Goal: Task Accomplishment & Management: Complete application form

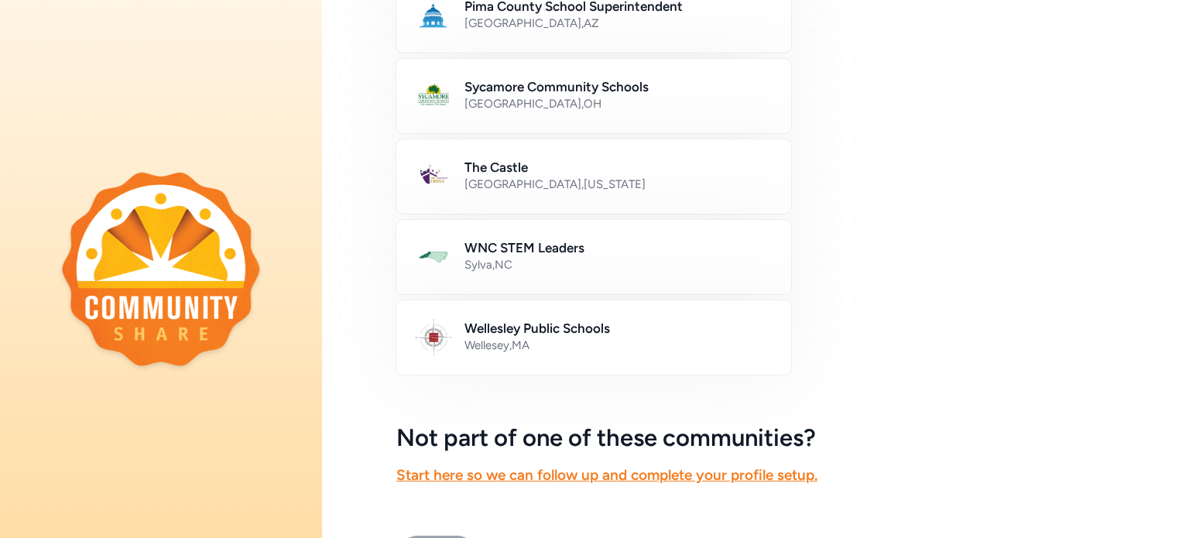
scroll to position [950, 0]
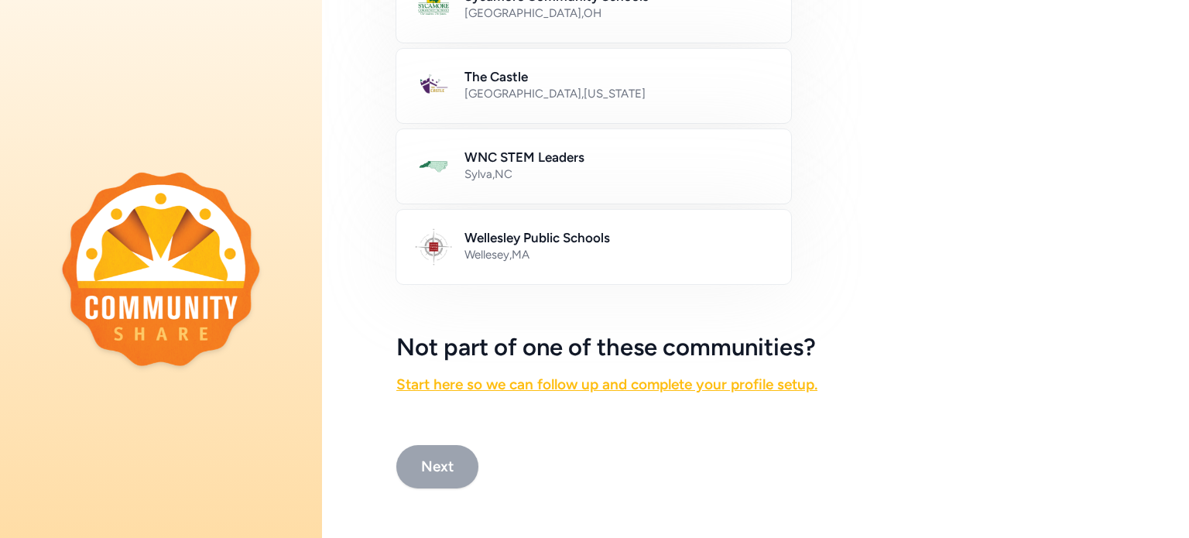
click at [685, 376] on link "Start here so we can follow up and complete your profile setup." at bounding box center [606, 385] width 421 height 18
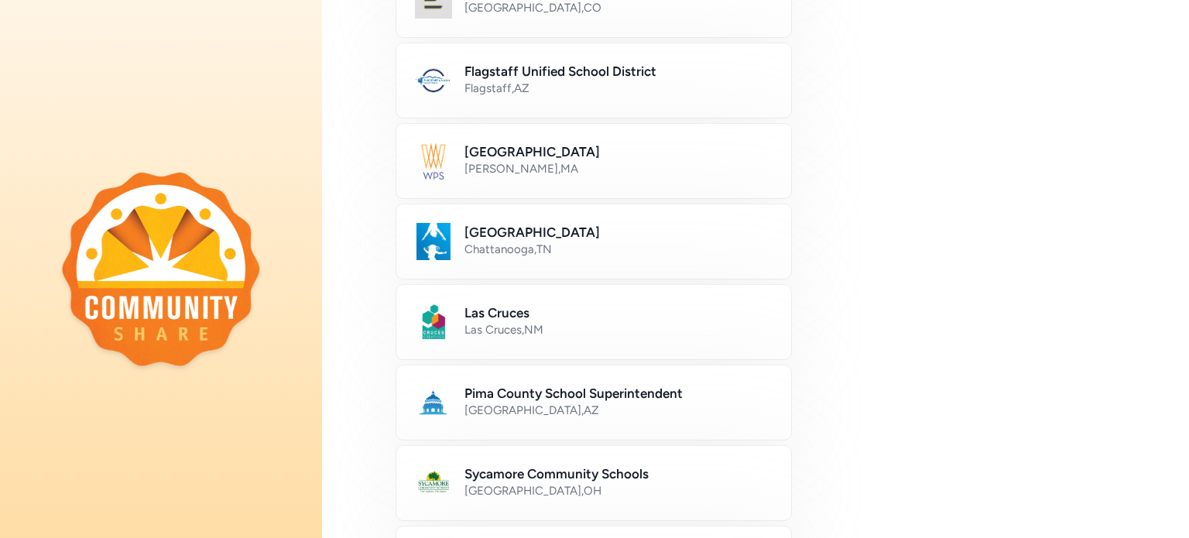
scroll to position [619, 0]
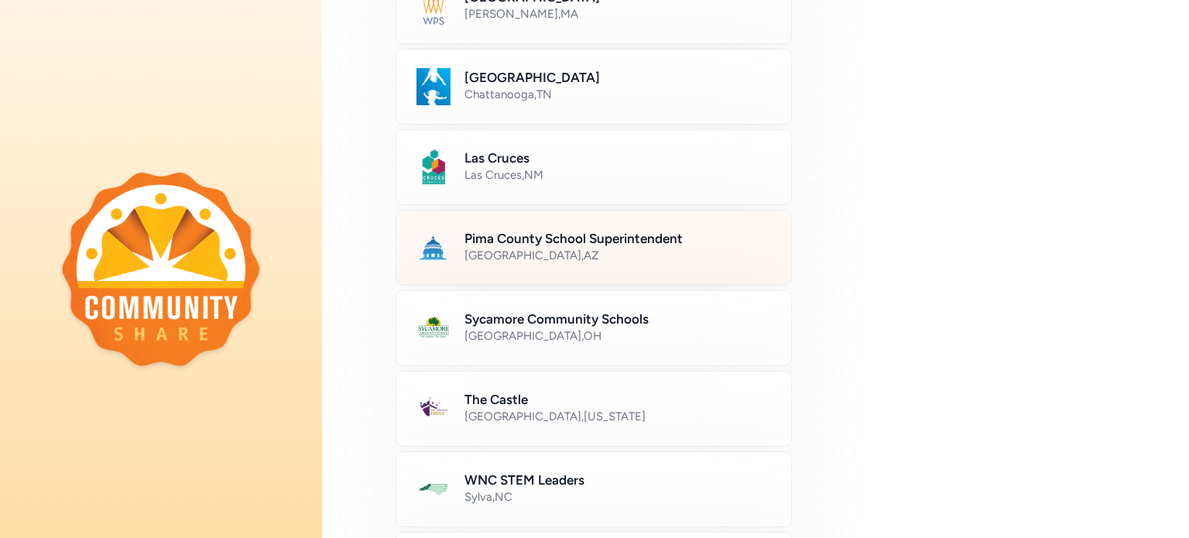
click at [632, 249] on div "[GEOGRAPHIC_DATA] , [GEOGRAPHIC_DATA]" at bounding box center [619, 255] width 308 height 15
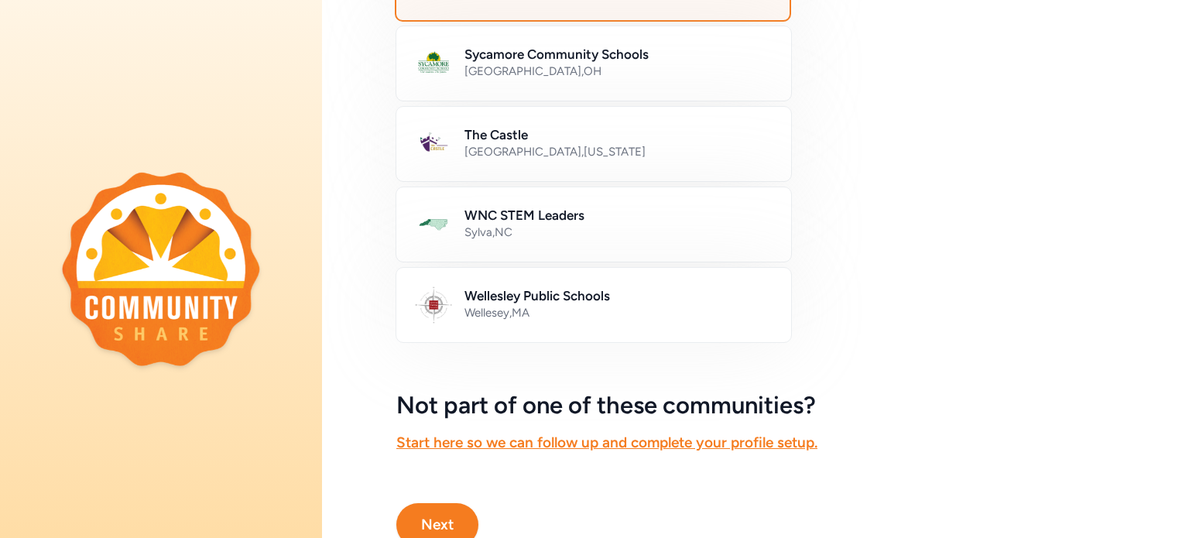
scroll to position [929, 0]
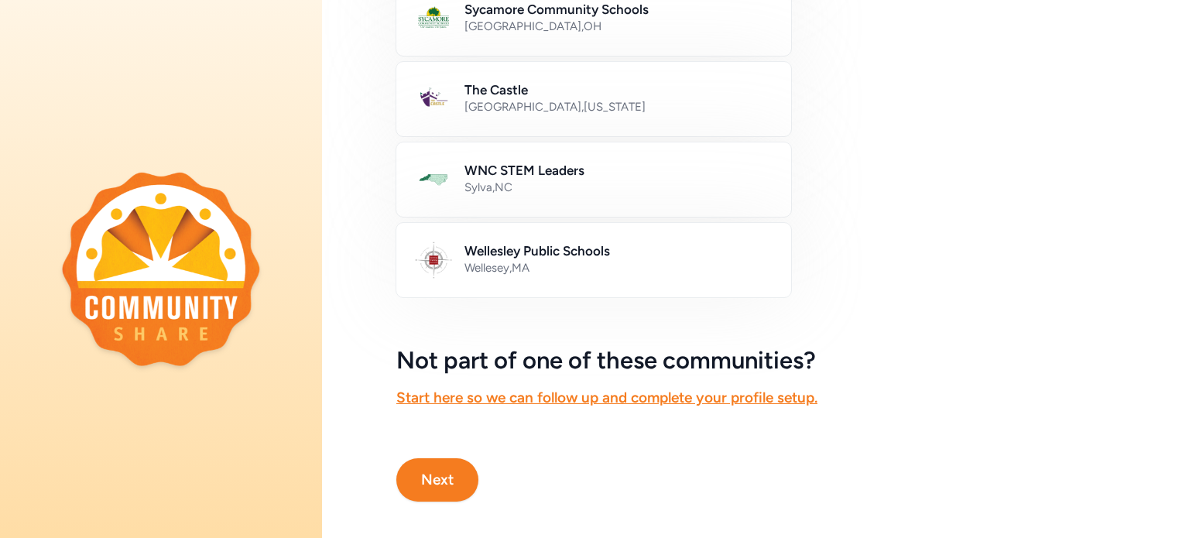
click at [432, 475] on button "Next" at bounding box center [437, 479] width 82 height 43
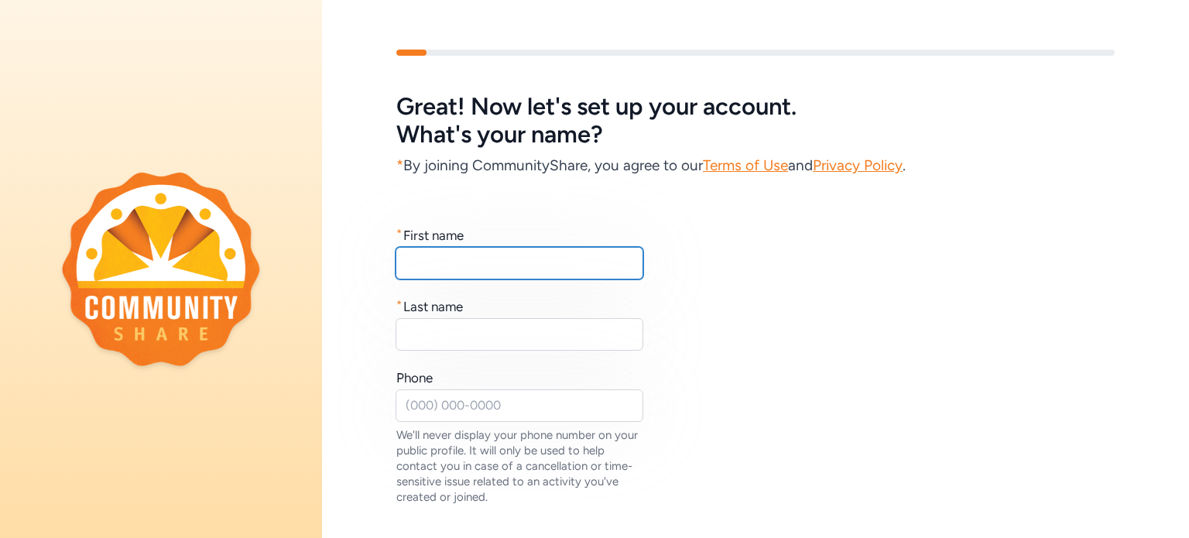
click at [508, 262] on input "text" at bounding box center [520, 263] width 248 height 33
type input "[PERSON_NAME]"
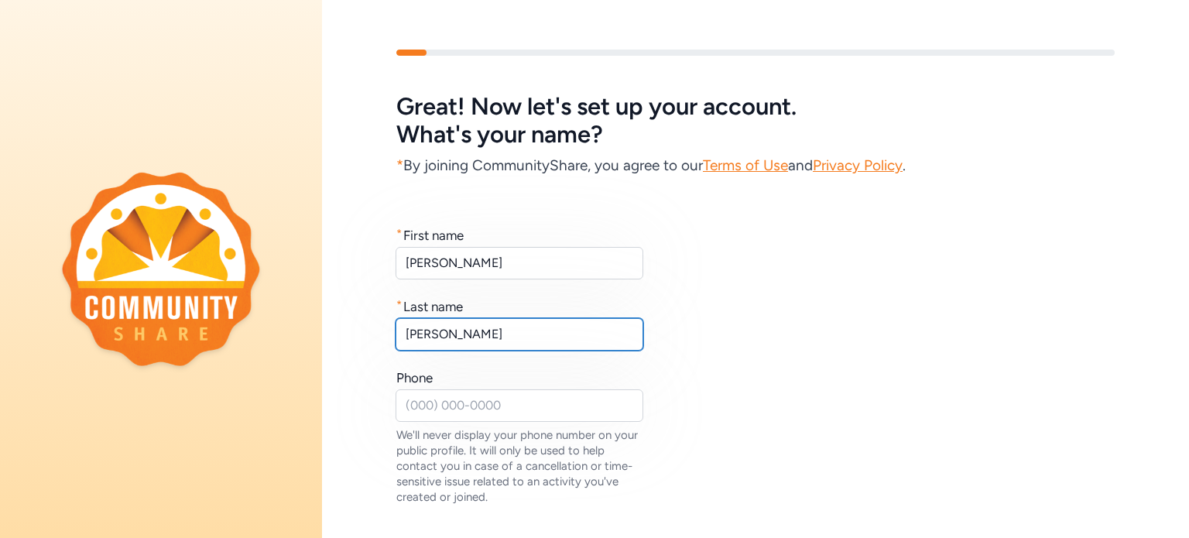
type input "[PERSON_NAME]"
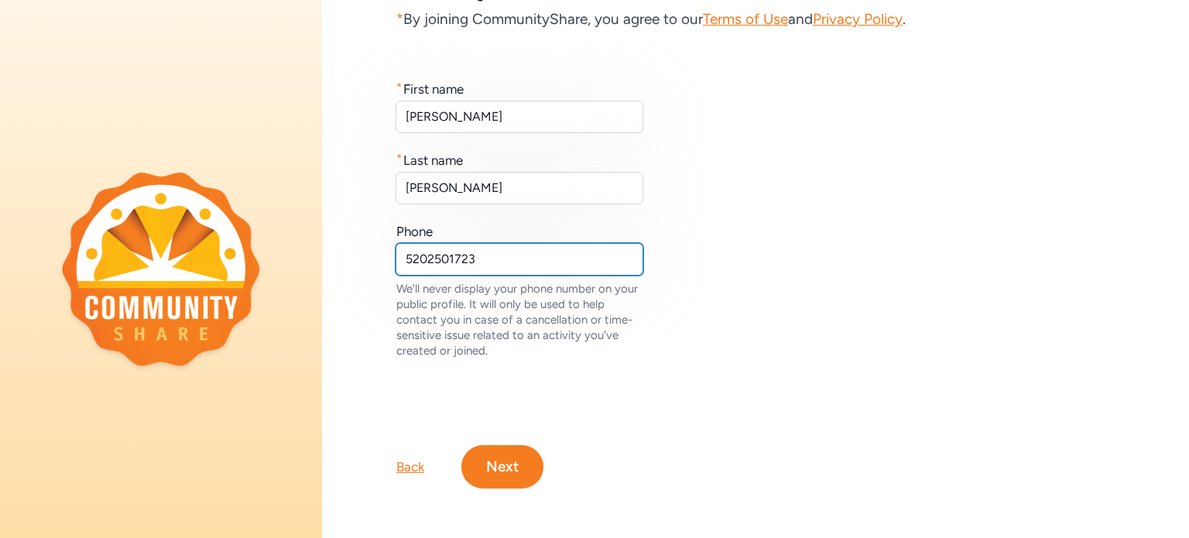
scroll to position [157, 0]
type input "5202501723"
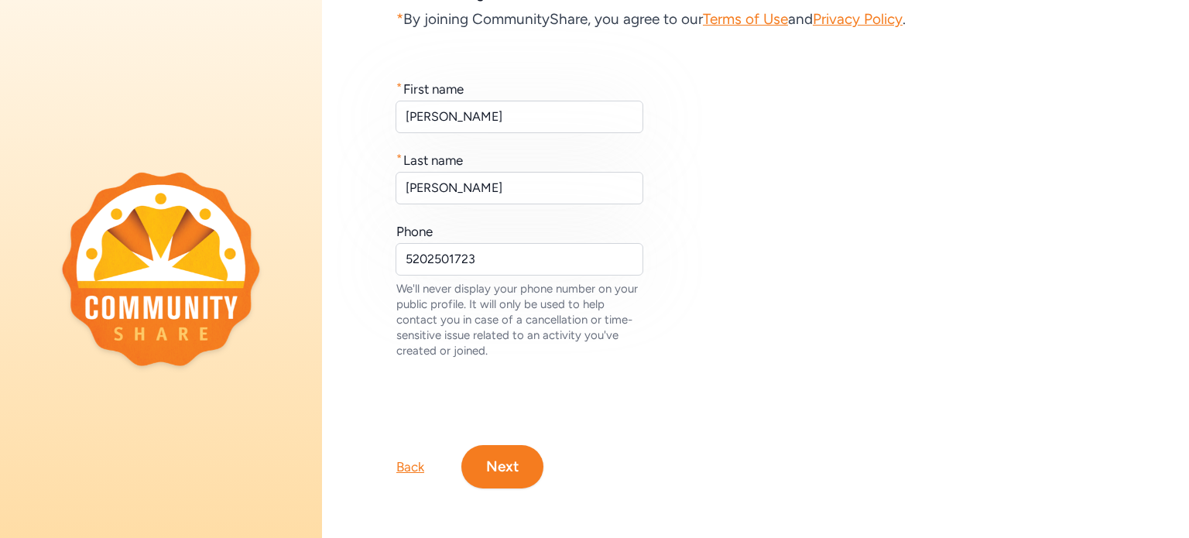
click at [496, 449] on button "Next" at bounding box center [502, 466] width 82 height 43
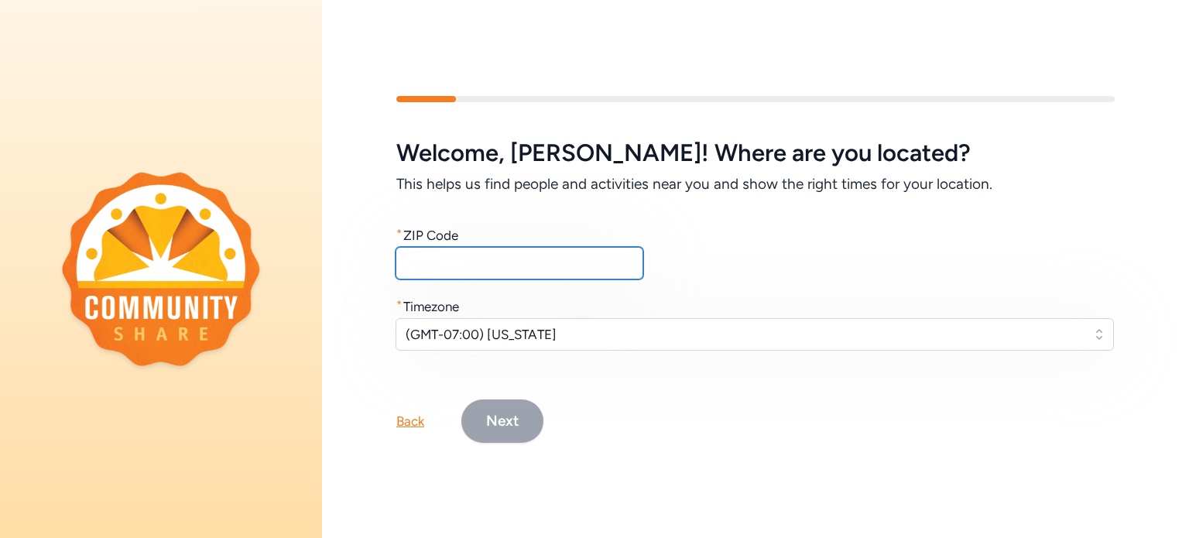
click at [523, 247] on input "text" at bounding box center [520, 263] width 248 height 33
type input "85711"
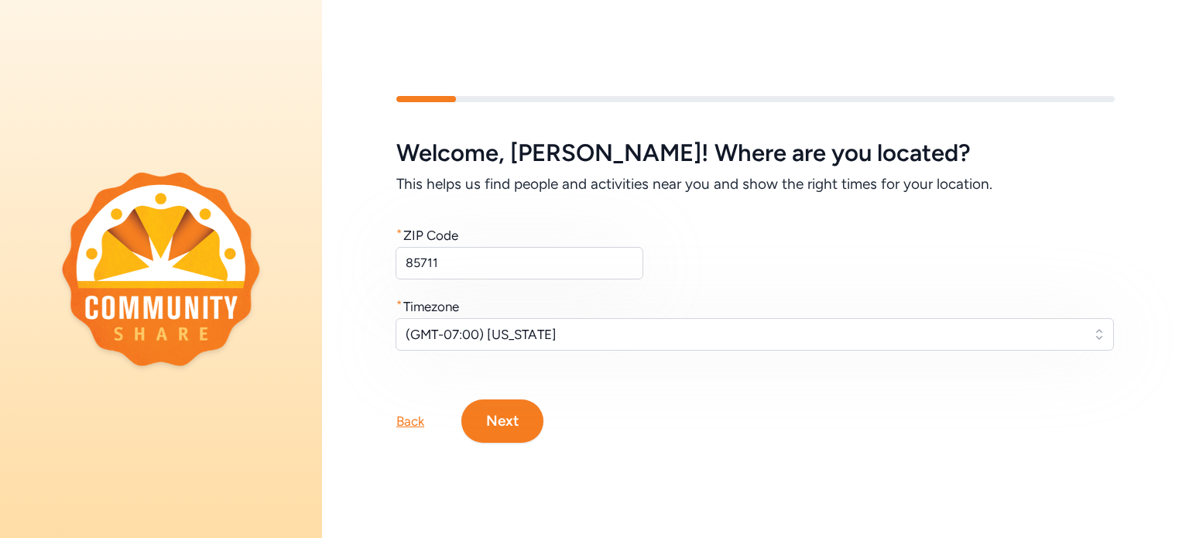
click at [507, 415] on button "Next" at bounding box center [502, 421] width 82 height 43
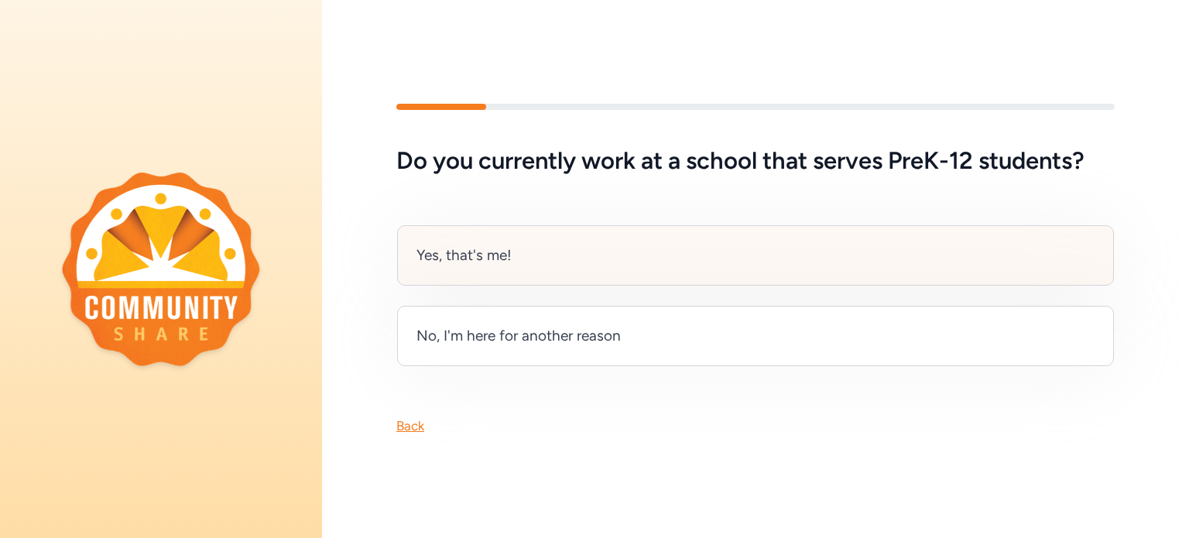
click at [521, 252] on div "Yes, that's me!" at bounding box center [755, 255] width 717 height 60
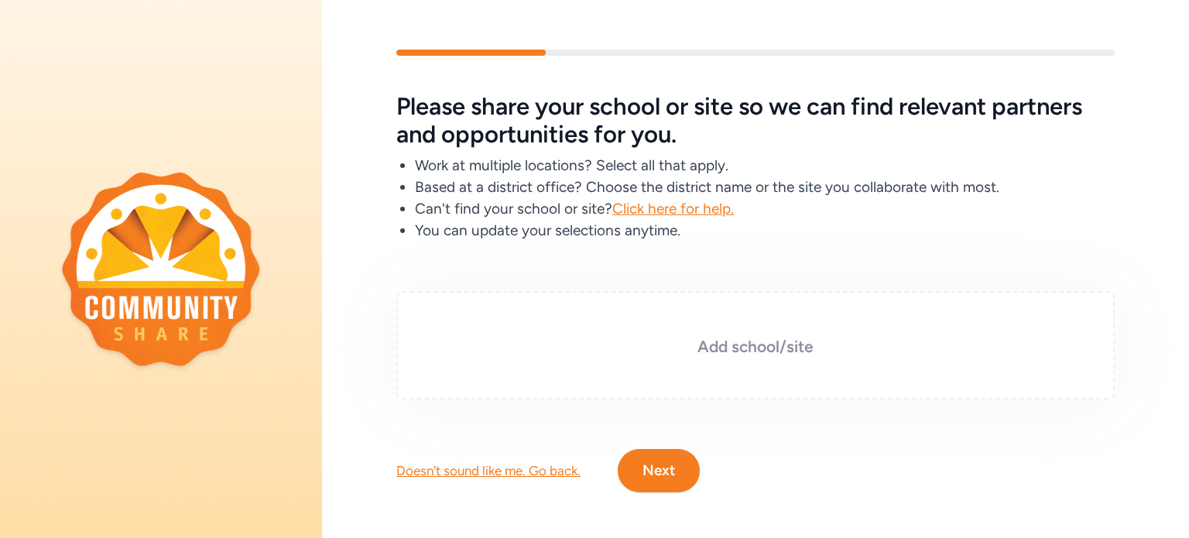
click at [808, 349] on h3 "Add school/site" at bounding box center [755, 347] width 641 height 22
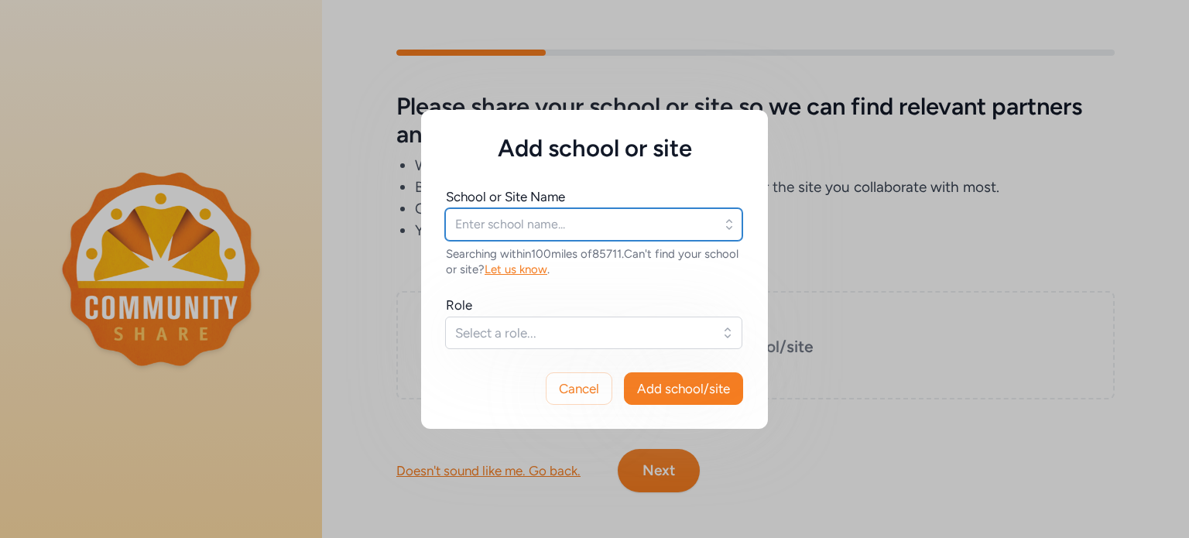
click at [664, 225] on input "text" at bounding box center [593, 224] width 297 height 33
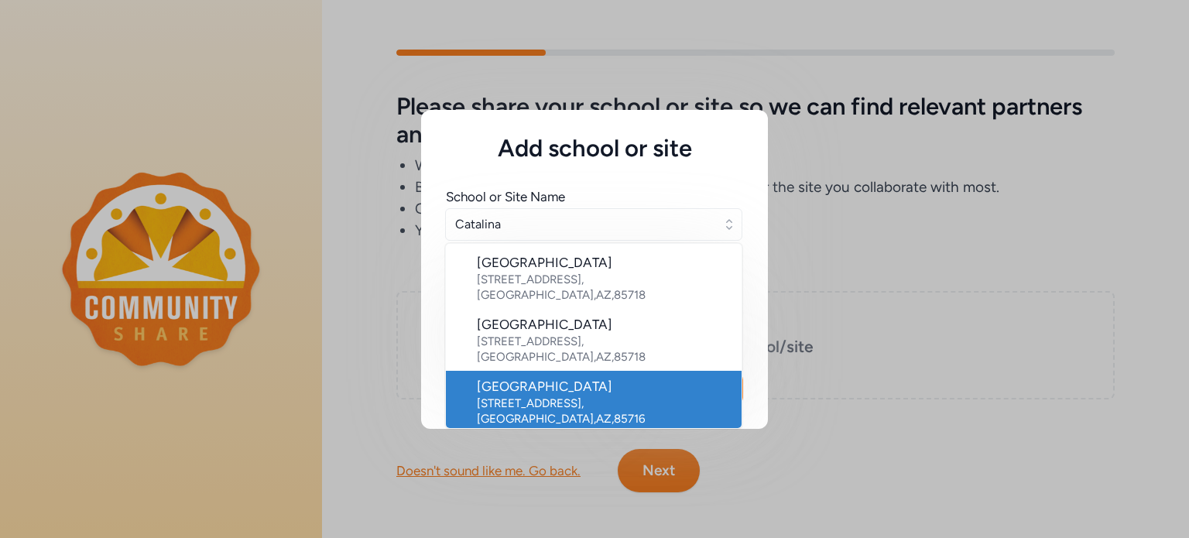
click at [626, 378] on div "[GEOGRAPHIC_DATA]" at bounding box center [603, 386] width 252 height 19
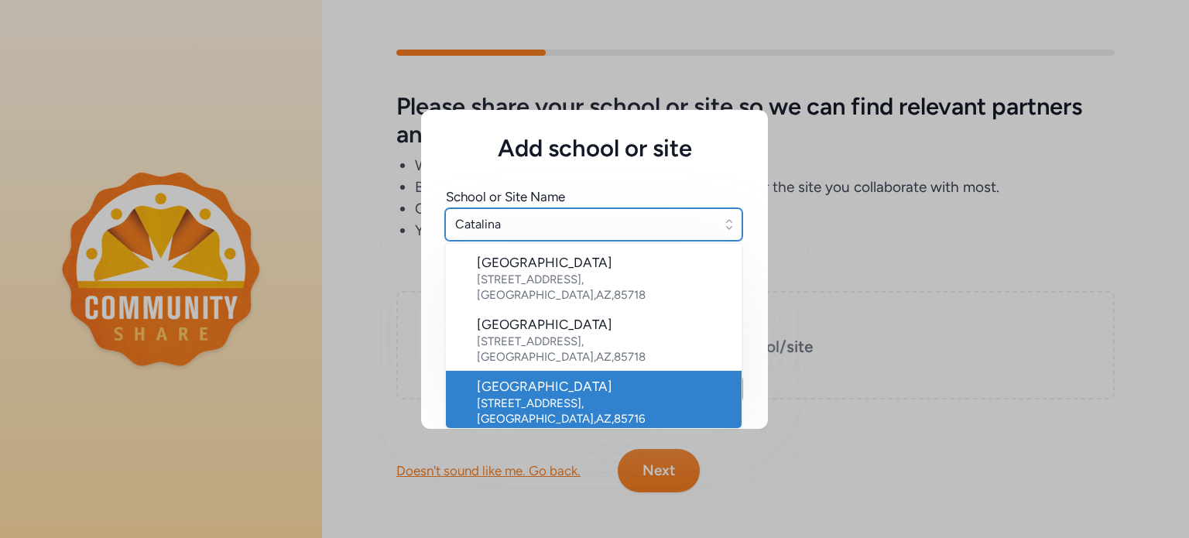
type input "[GEOGRAPHIC_DATA]"
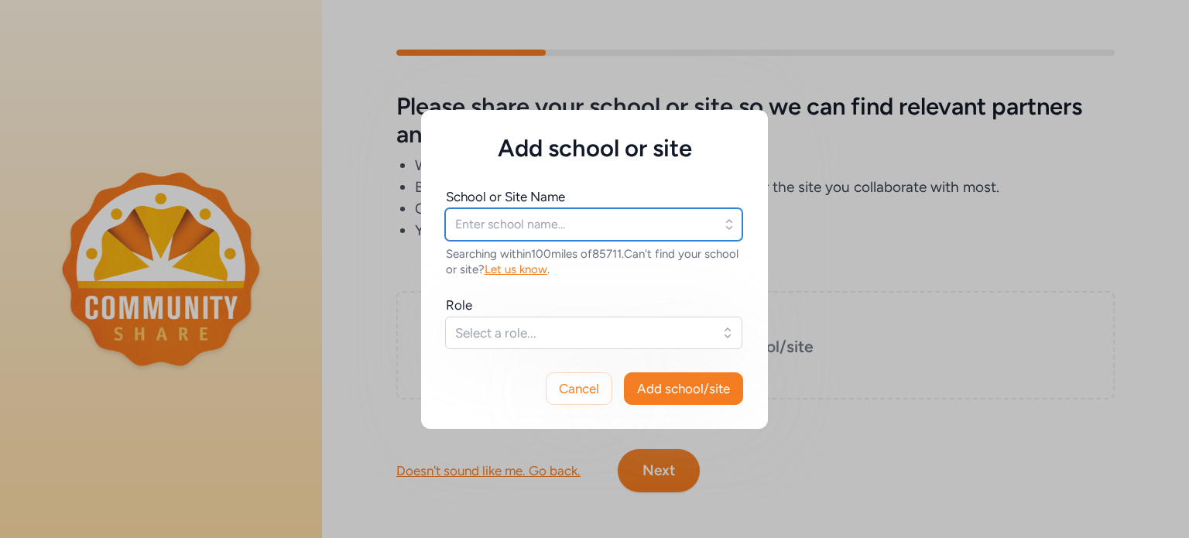
type input "[GEOGRAPHIC_DATA]"
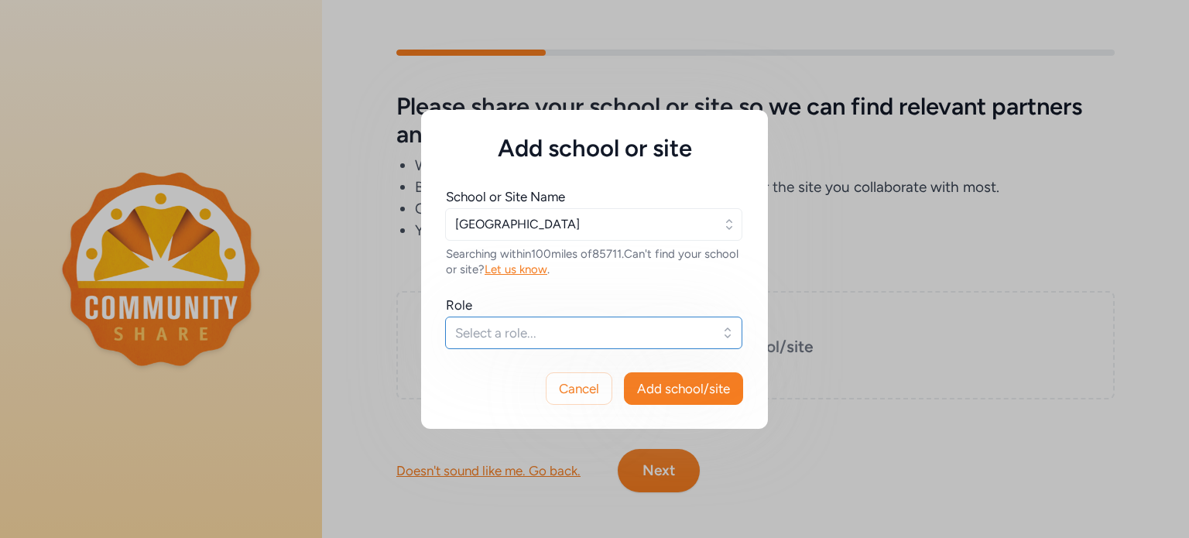
click at [578, 338] on span "Select a role..." at bounding box center [583, 333] width 256 height 19
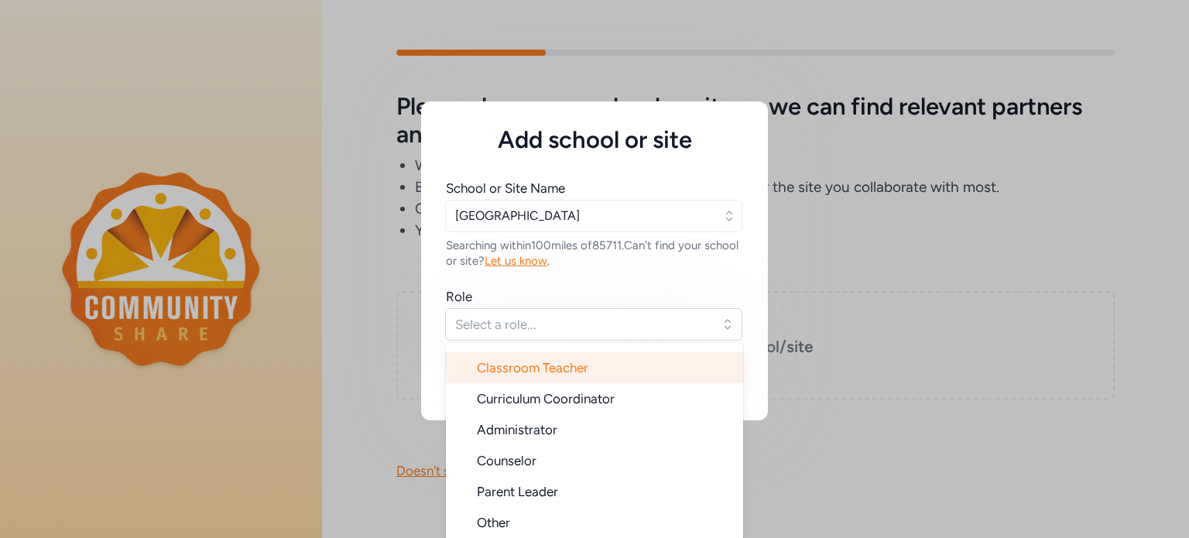
scroll to position [11, 0]
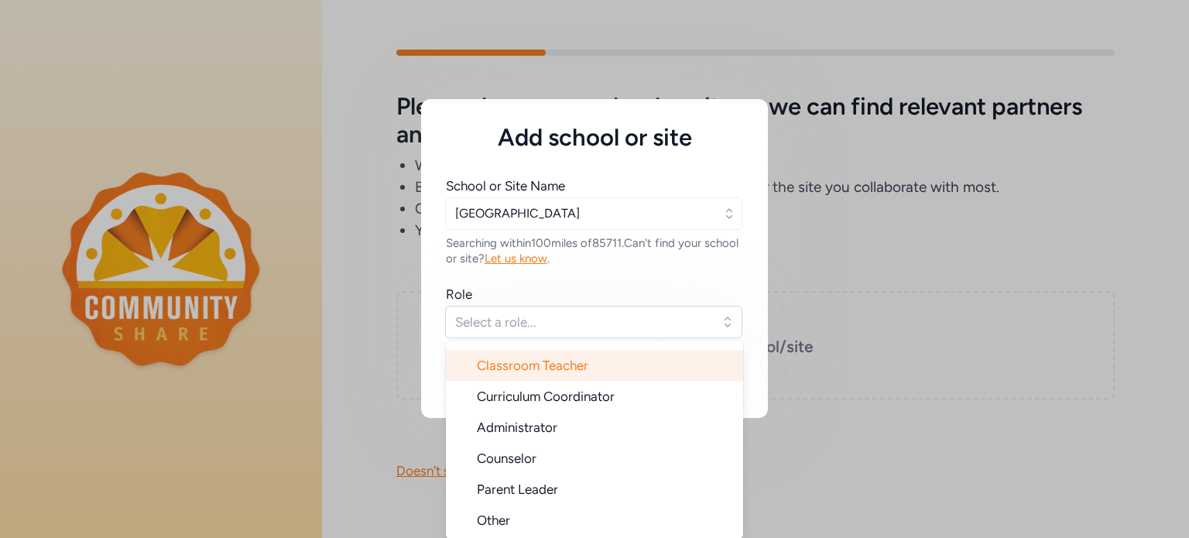
click at [568, 377] on li "Classroom Teacher" at bounding box center [594, 365] width 297 height 31
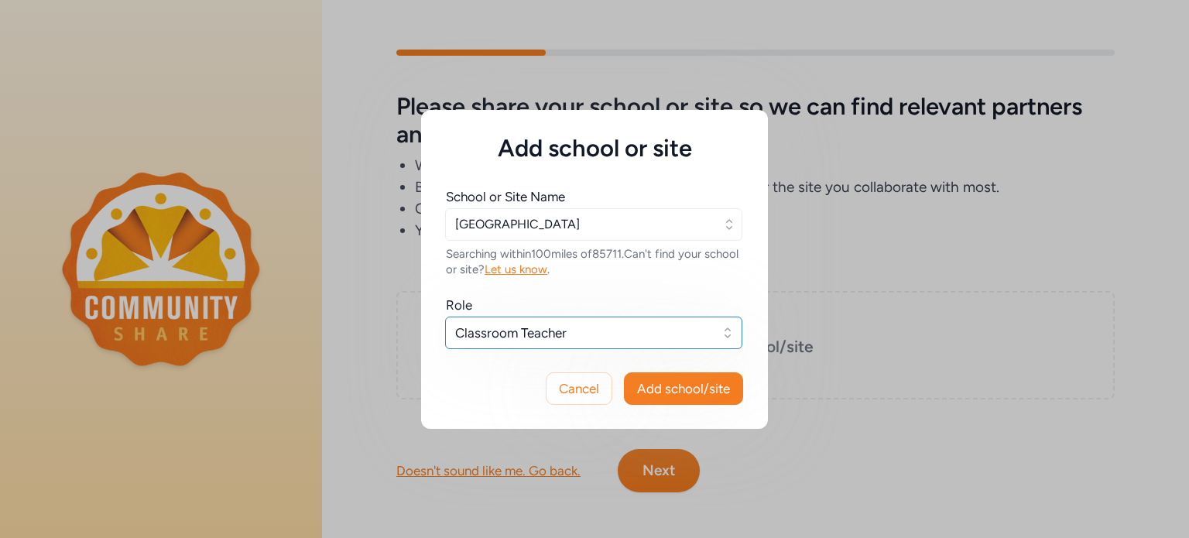
scroll to position [0, 0]
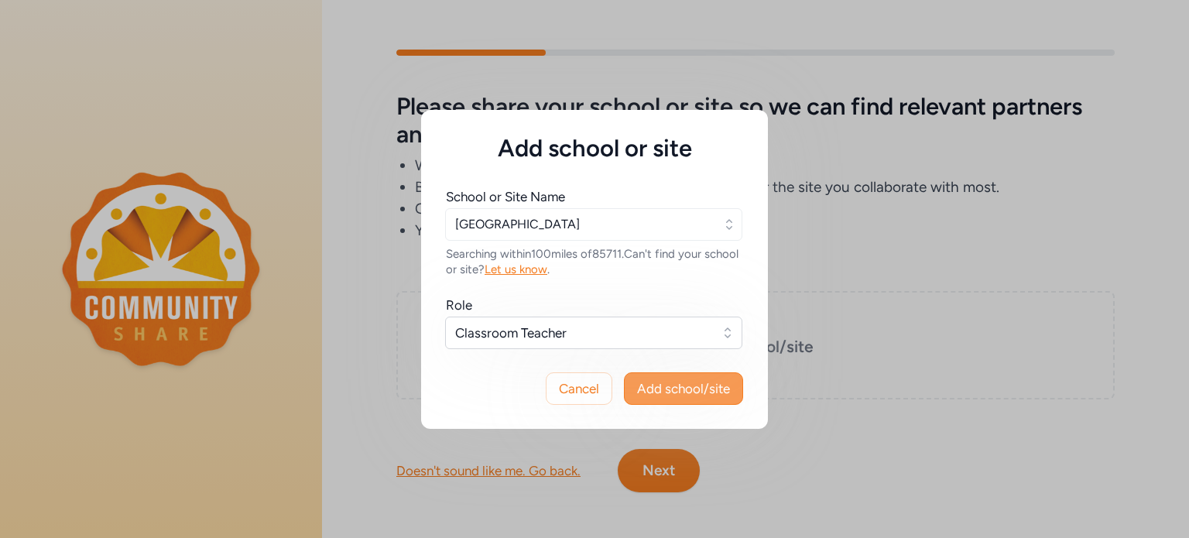
click at [656, 391] on span "Add school/site" at bounding box center [683, 388] width 93 height 19
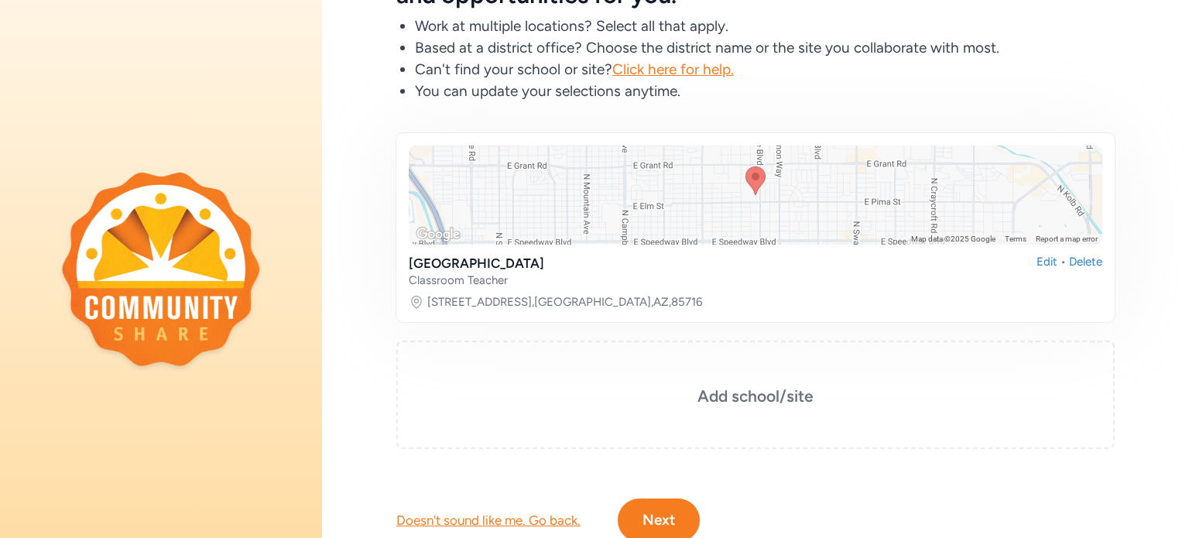
scroll to position [204, 0]
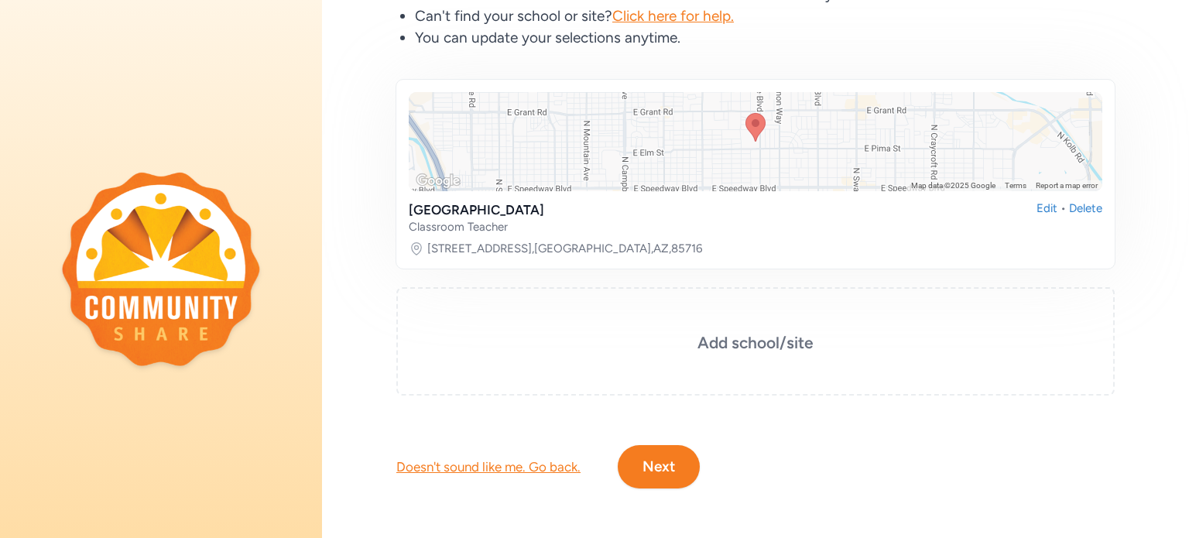
click at [652, 451] on button "Next" at bounding box center [659, 466] width 82 height 43
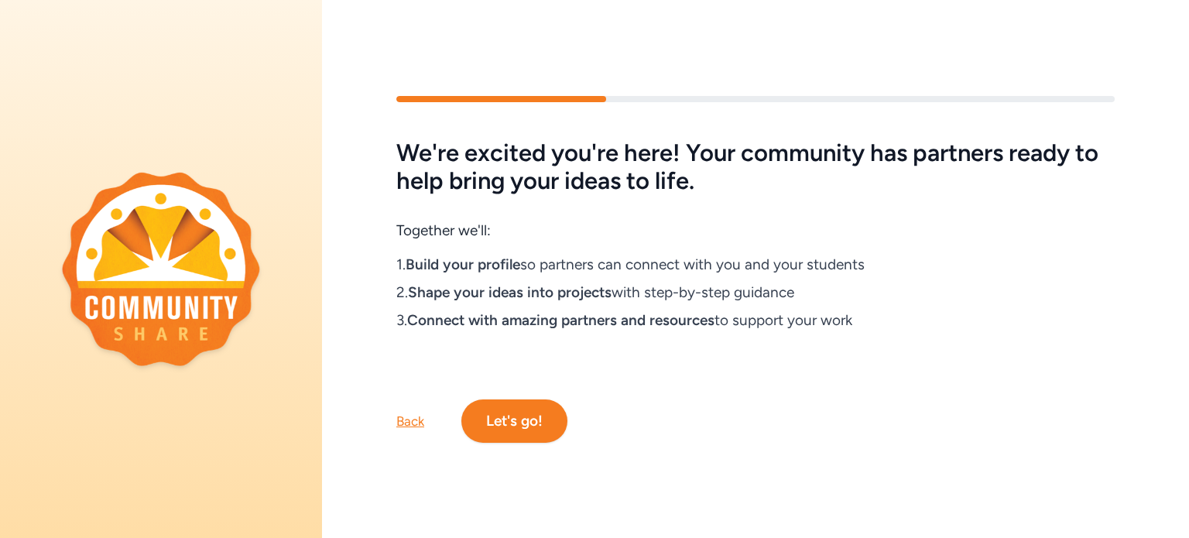
click at [508, 417] on button "Let's go!" at bounding box center [514, 421] width 106 height 43
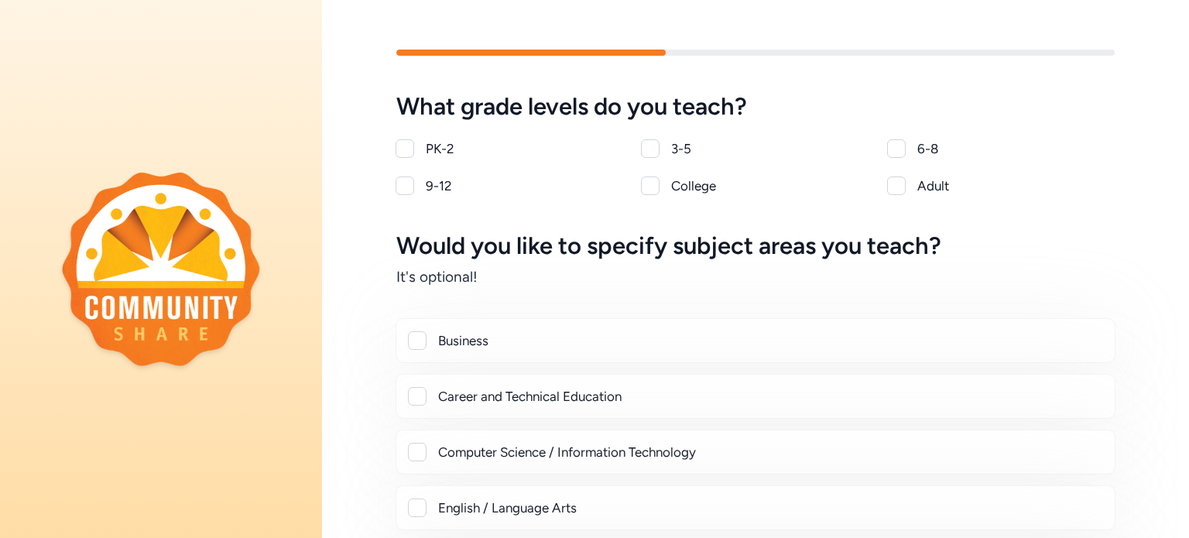
click at [402, 184] on div at bounding box center [405, 186] width 19 height 19
checkbox input "true"
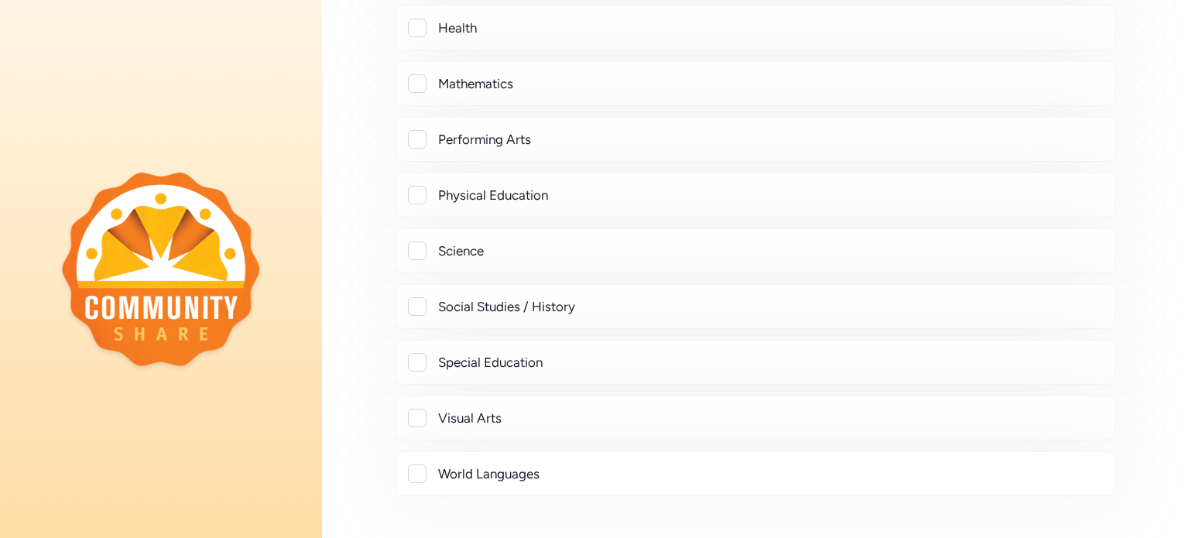
scroll to position [619, 0]
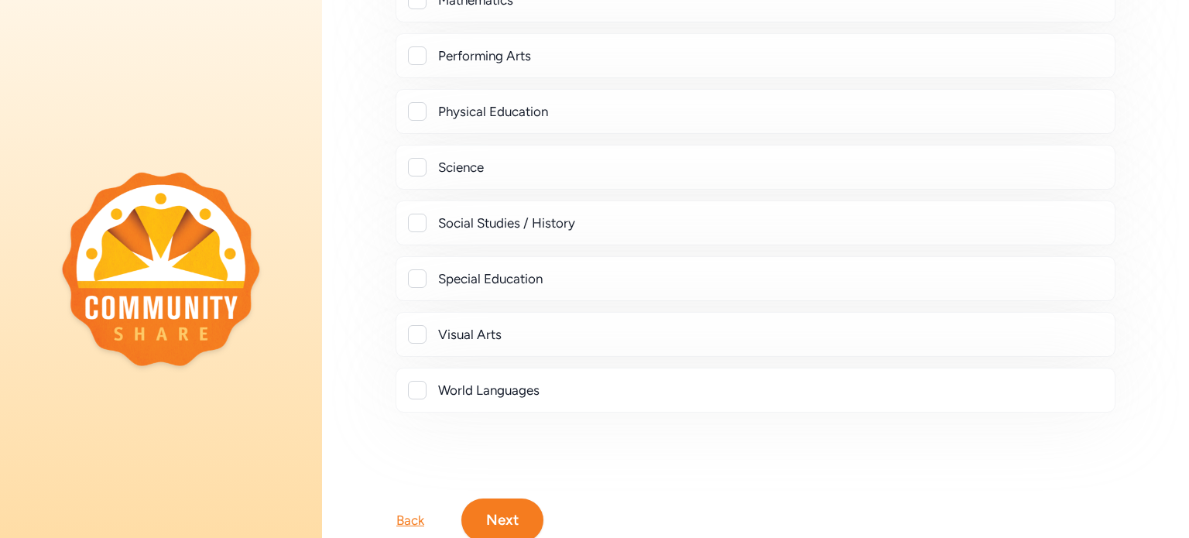
click at [411, 278] on div at bounding box center [417, 278] width 19 height 19
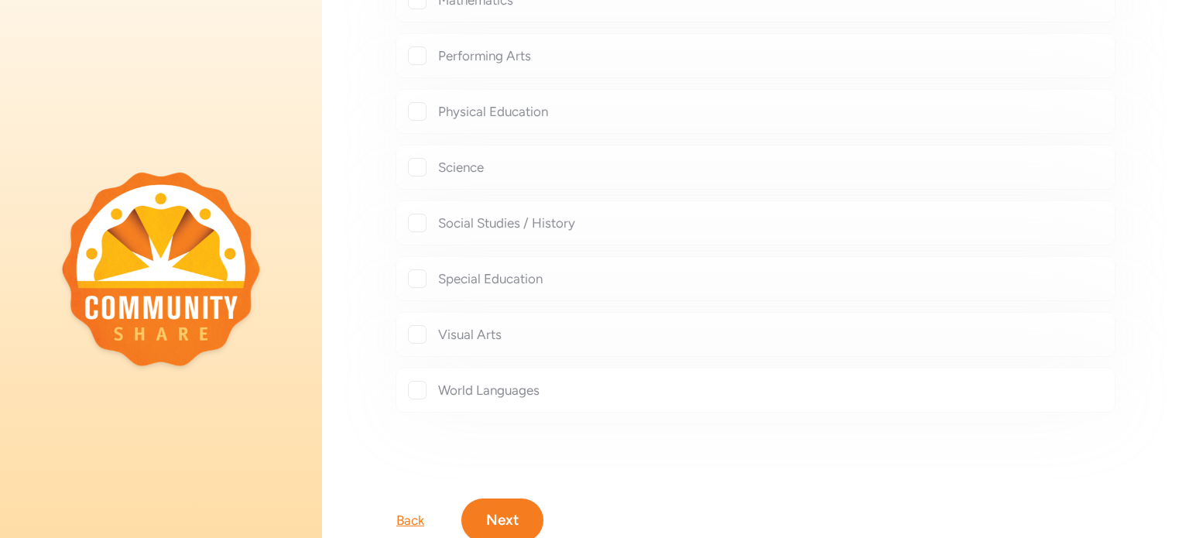
checkbox input "true"
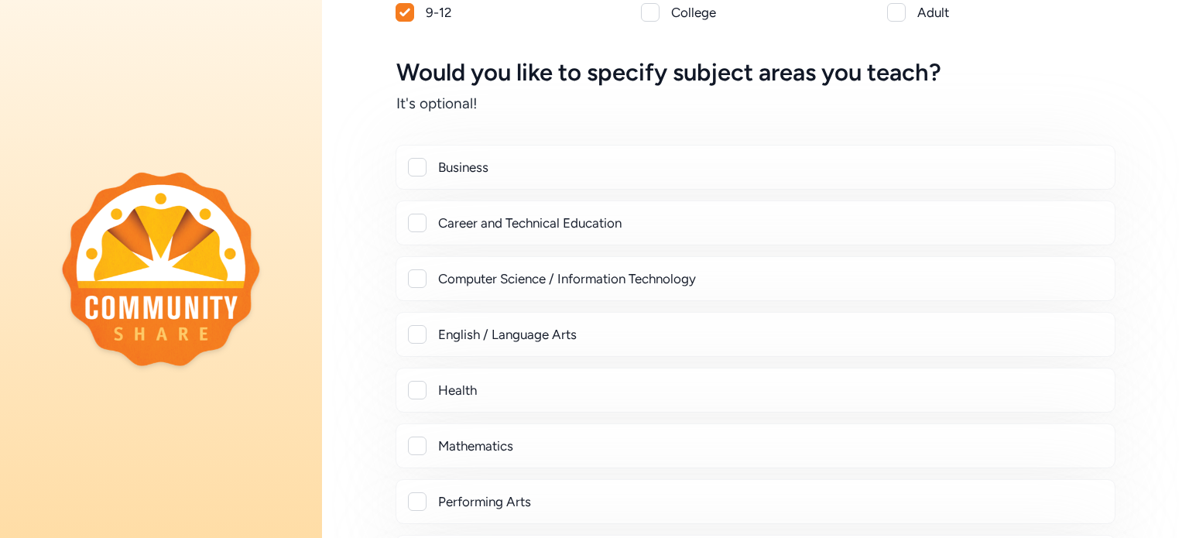
scroll to position [155, 0]
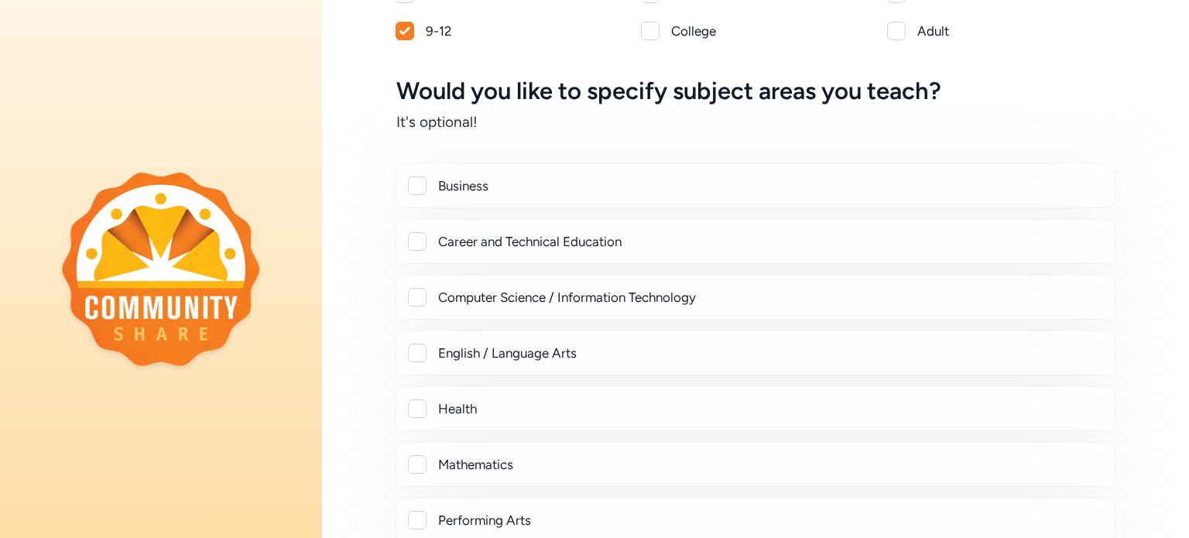
click at [417, 180] on div at bounding box center [417, 186] width 19 height 19
checkbox input "true"
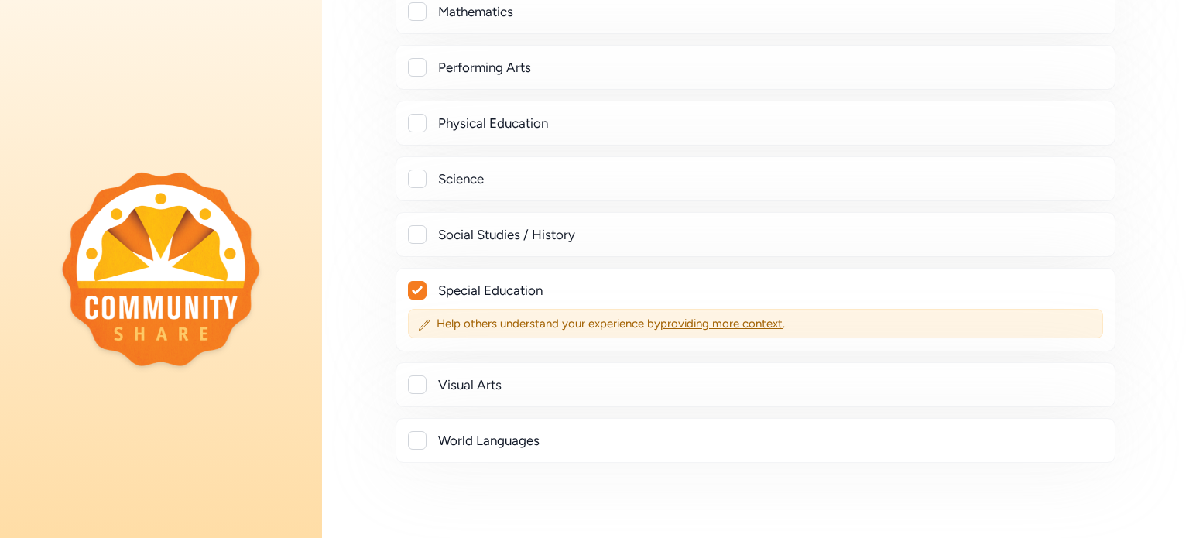
scroll to position [697, 0]
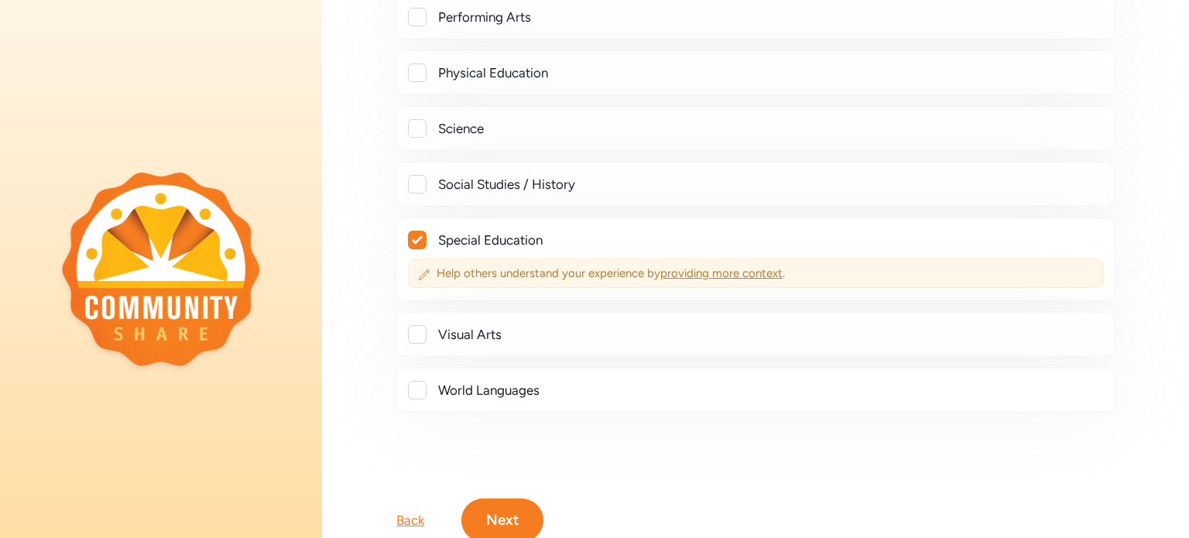
click at [731, 266] on span "providing more context" at bounding box center [721, 273] width 122 height 14
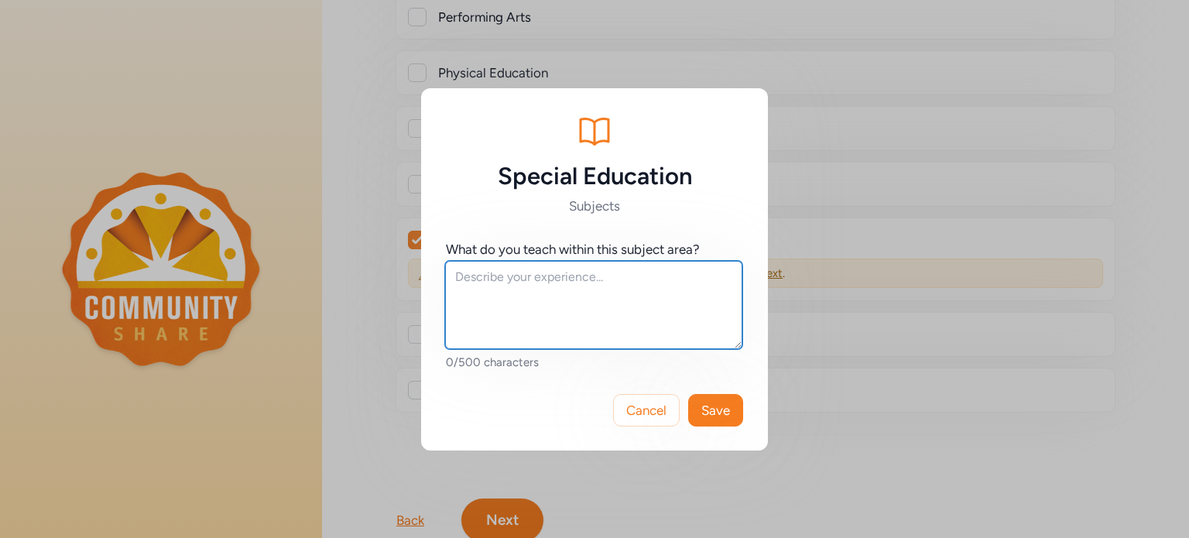
click at [655, 293] on textarea at bounding box center [593, 305] width 297 height 88
type textarea "Career Investigations, Job Development"
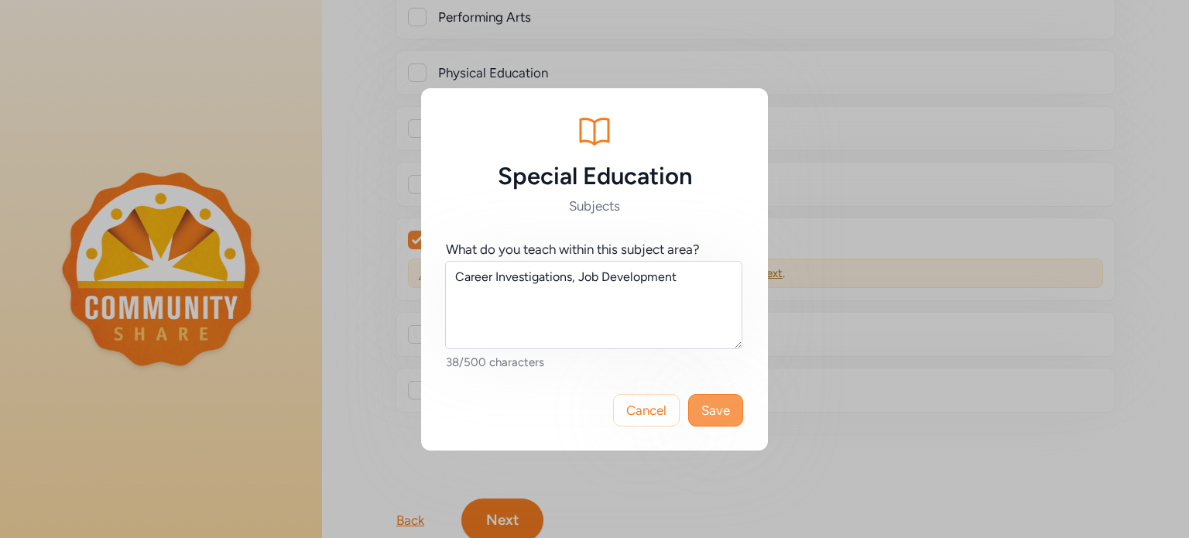
click at [718, 401] on span "Save" at bounding box center [716, 410] width 29 height 19
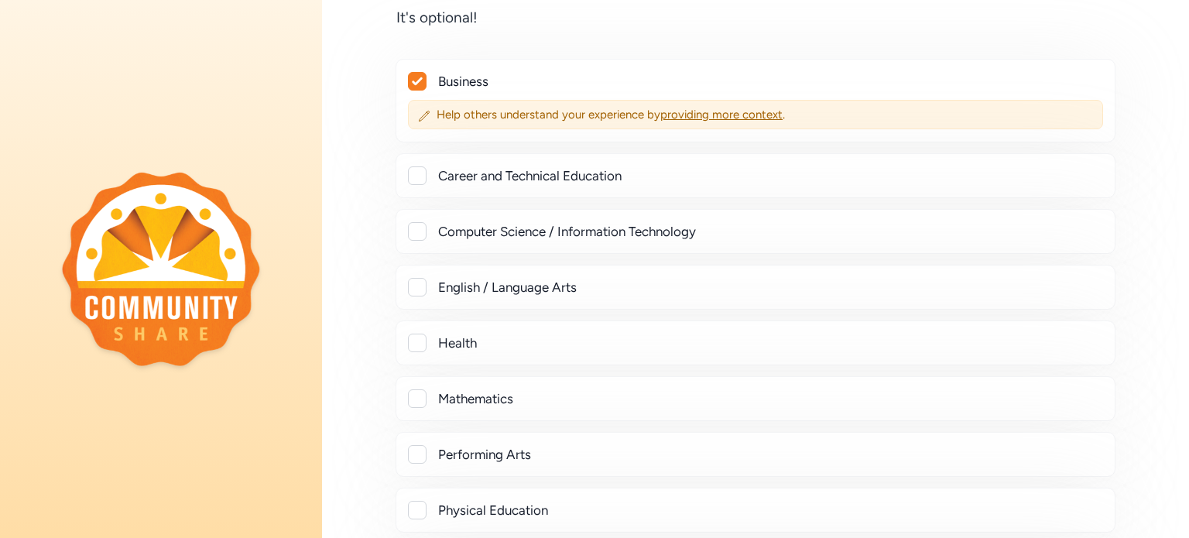
scroll to position [232, 0]
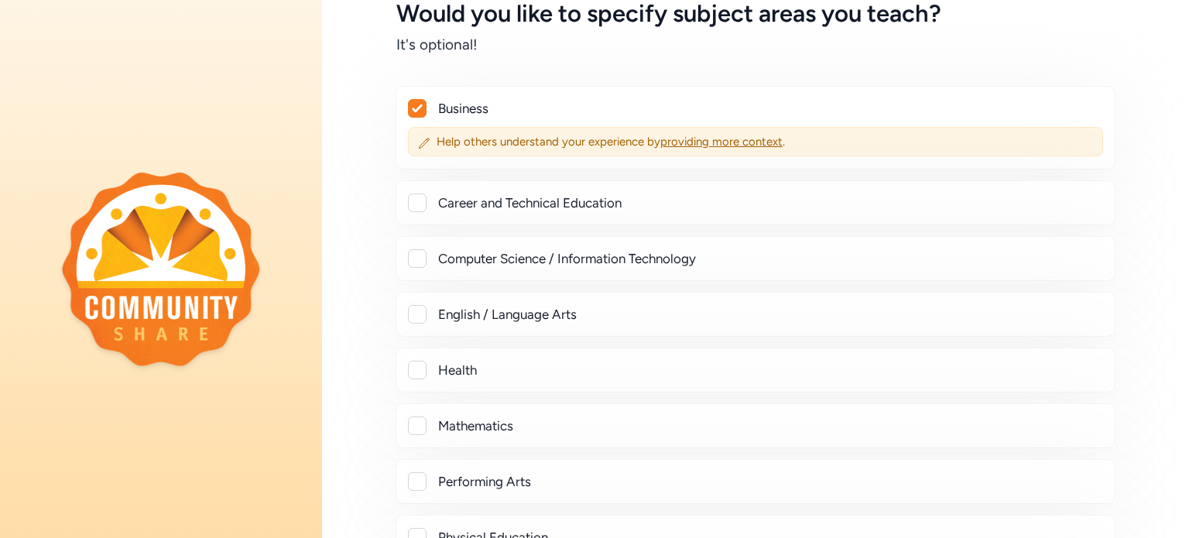
click at [418, 110] on icon at bounding box center [417, 109] width 10 height 8
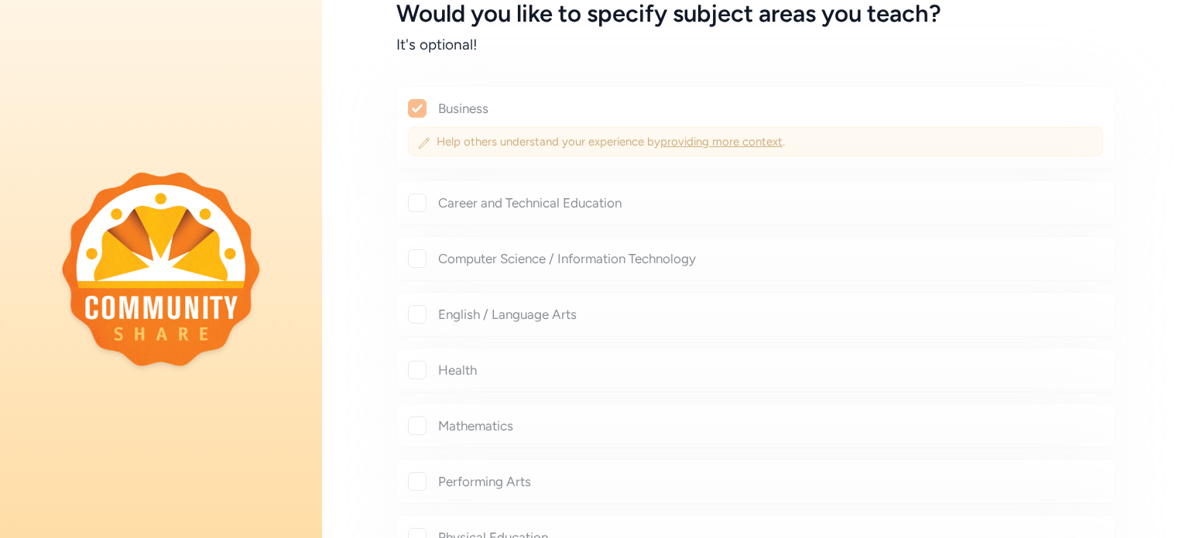
checkbox input "false"
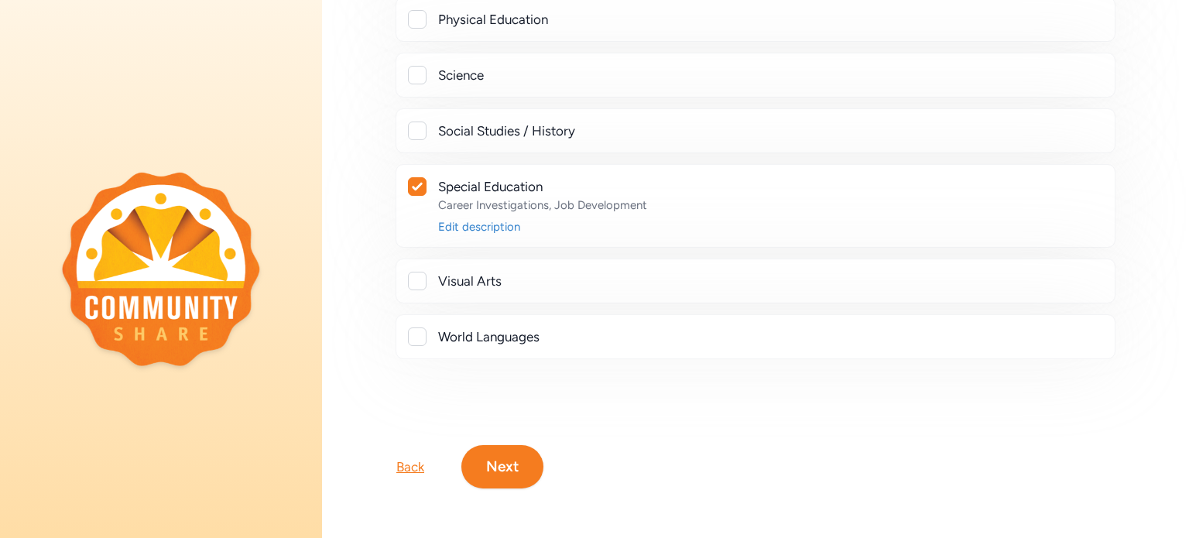
scroll to position [719, 0]
click at [510, 463] on button "Next" at bounding box center [502, 466] width 82 height 43
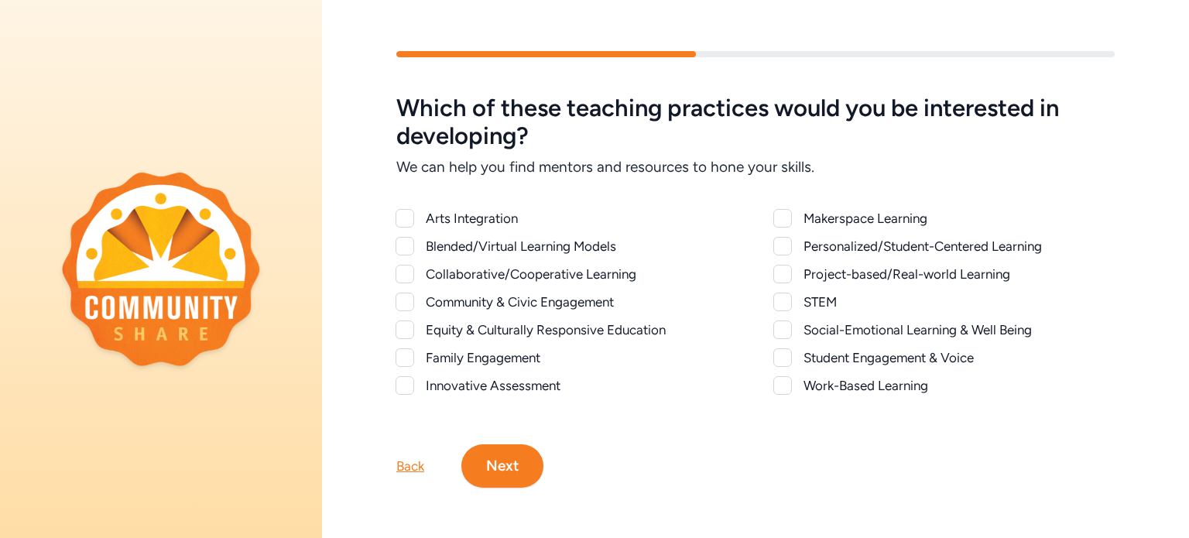
click at [784, 247] on div at bounding box center [783, 246] width 19 height 19
checkbox input "true"
click at [774, 383] on div at bounding box center [783, 385] width 19 height 19
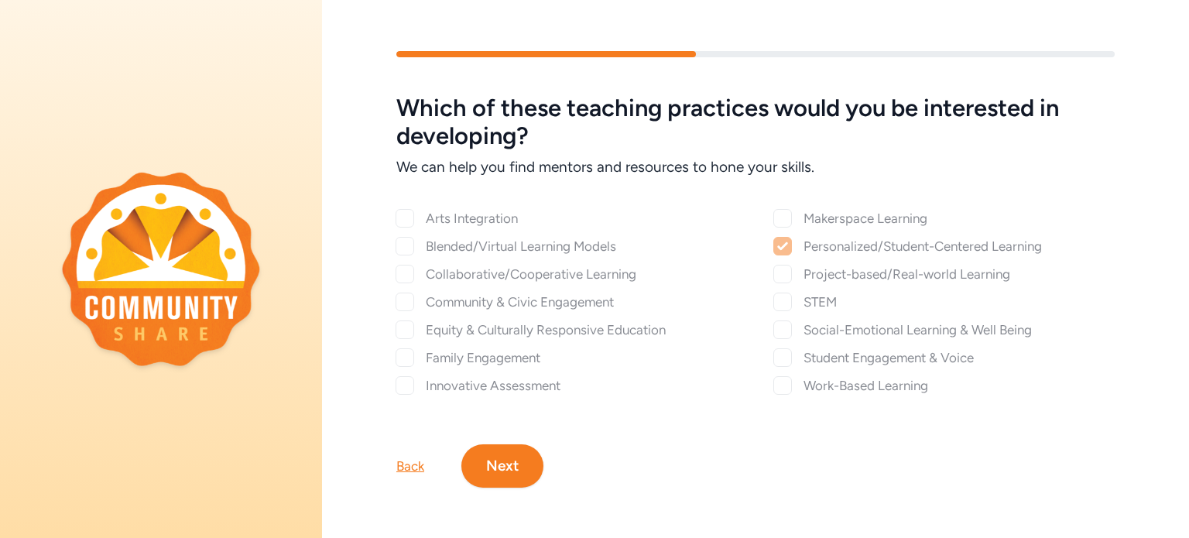
checkbox input "true"
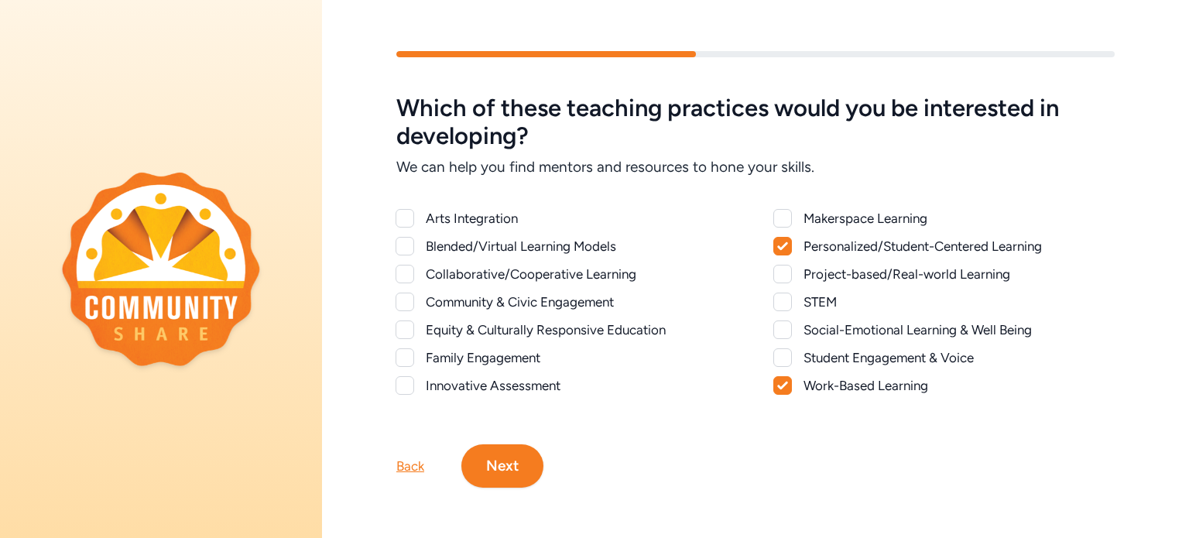
click at [521, 465] on button "Next" at bounding box center [502, 465] width 82 height 43
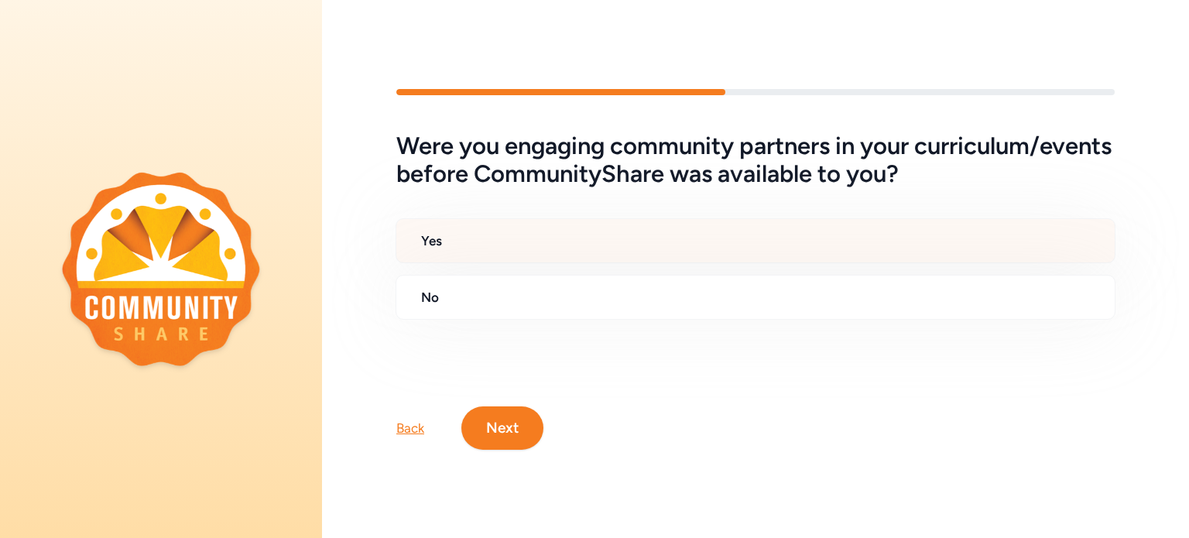
click at [511, 247] on h2 "Yes" at bounding box center [761, 241] width 681 height 19
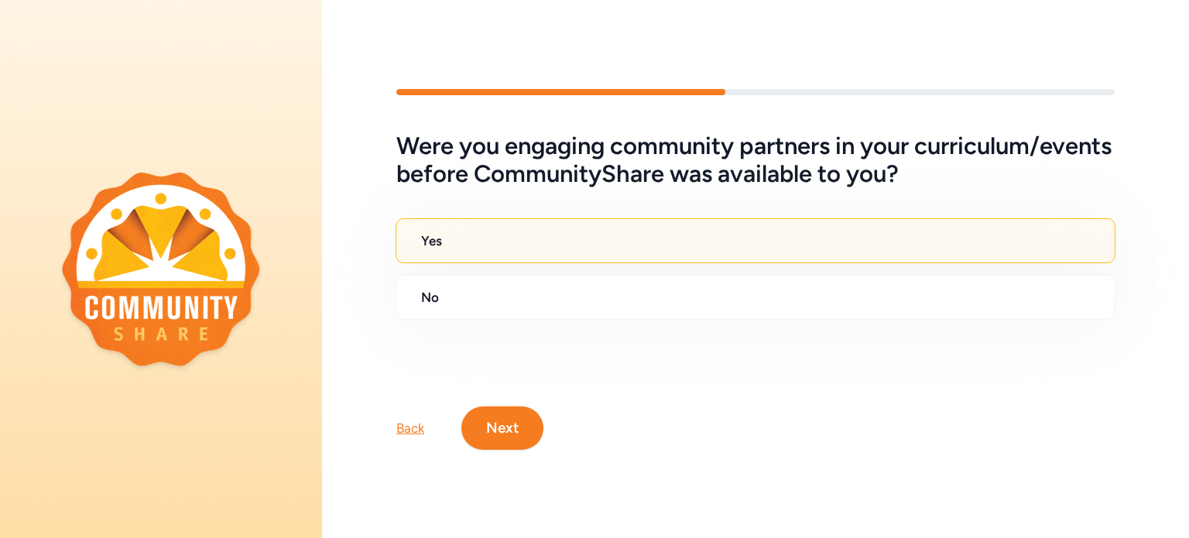
click at [499, 423] on button "Next" at bounding box center [502, 428] width 82 height 43
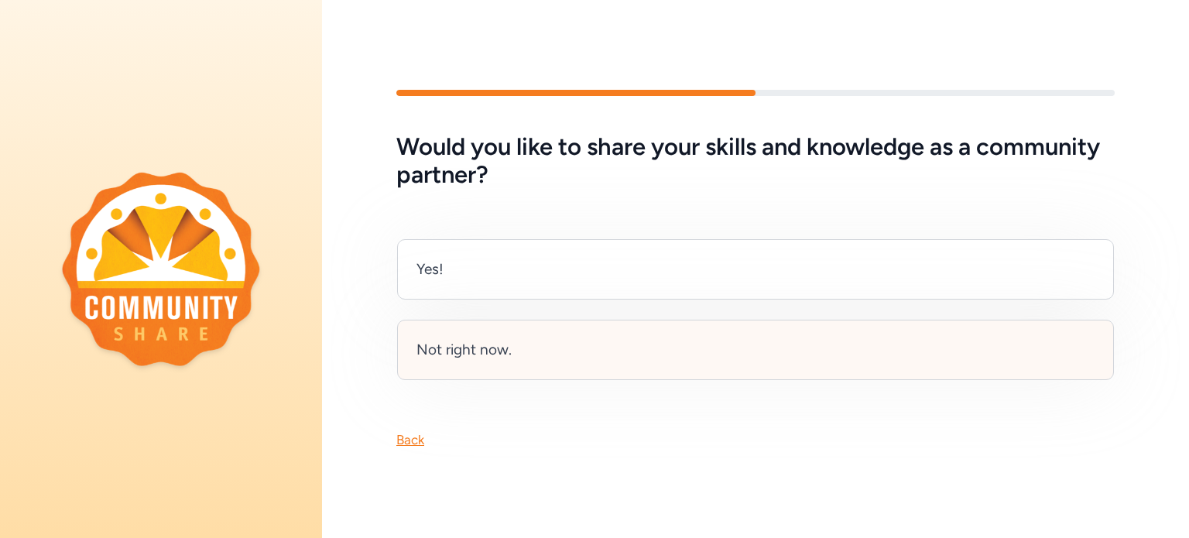
click at [473, 349] on div "Not right now." at bounding box center [464, 350] width 95 height 22
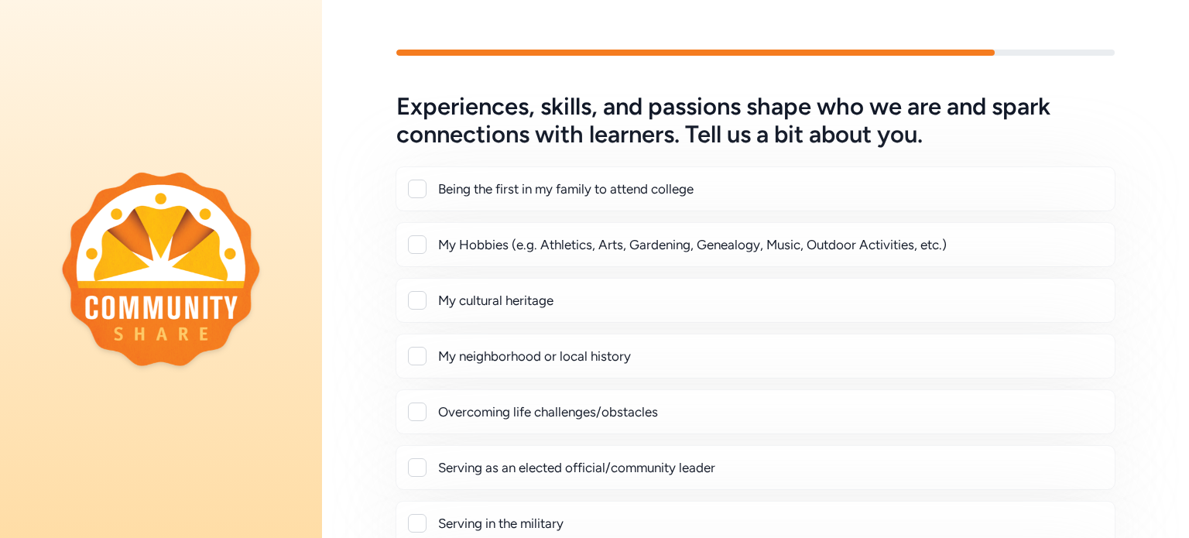
click at [412, 241] on div at bounding box center [417, 244] width 19 height 19
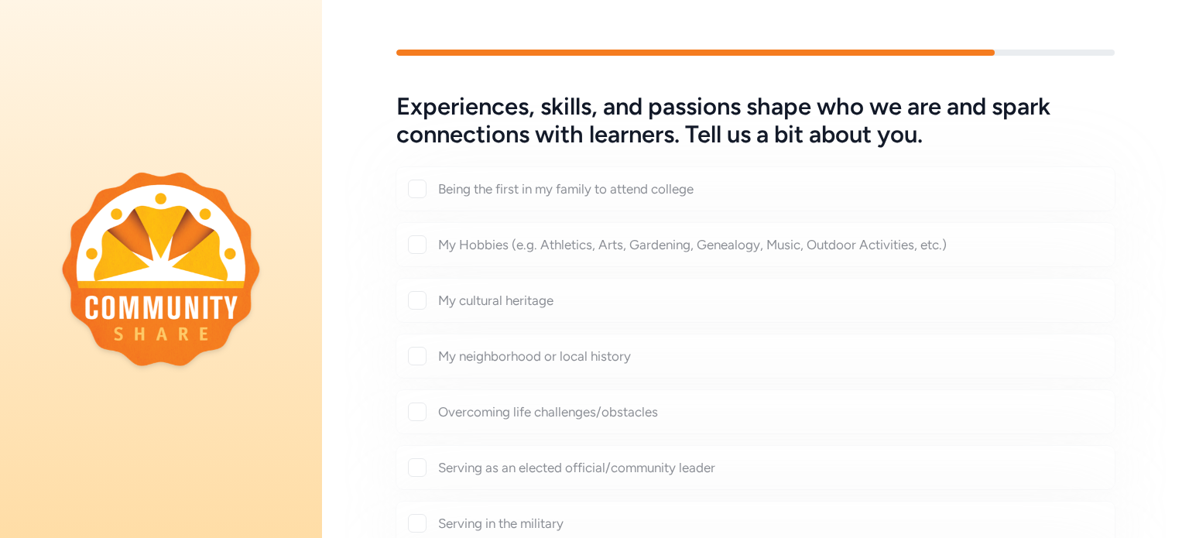
checkbox input "true"
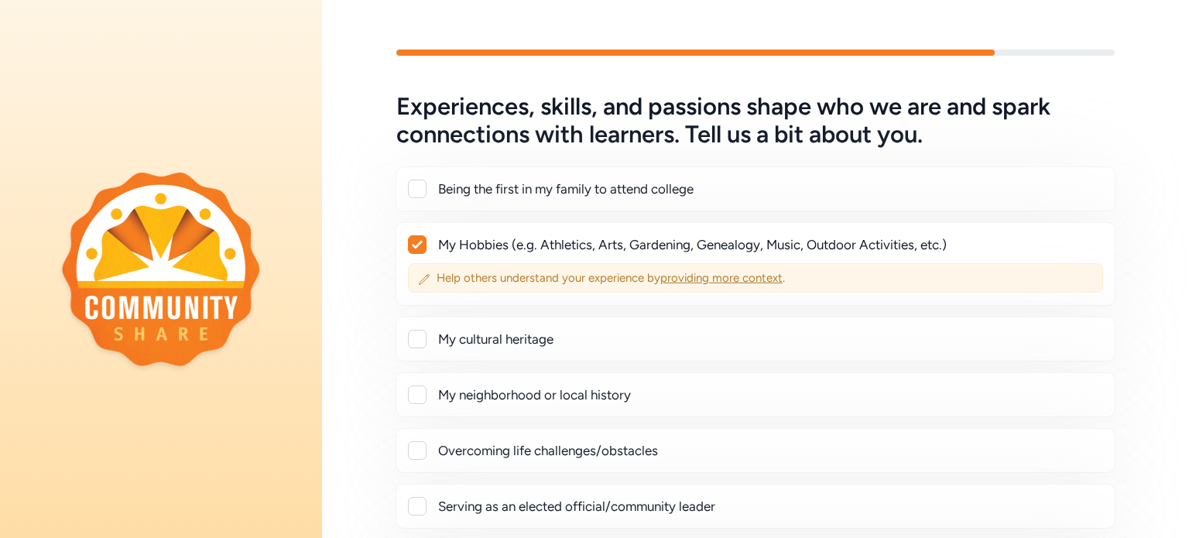
click at [461, 279] on span "Help others understand your experience by providing more context ." at bounding box center [765, 277] width 657 height 15
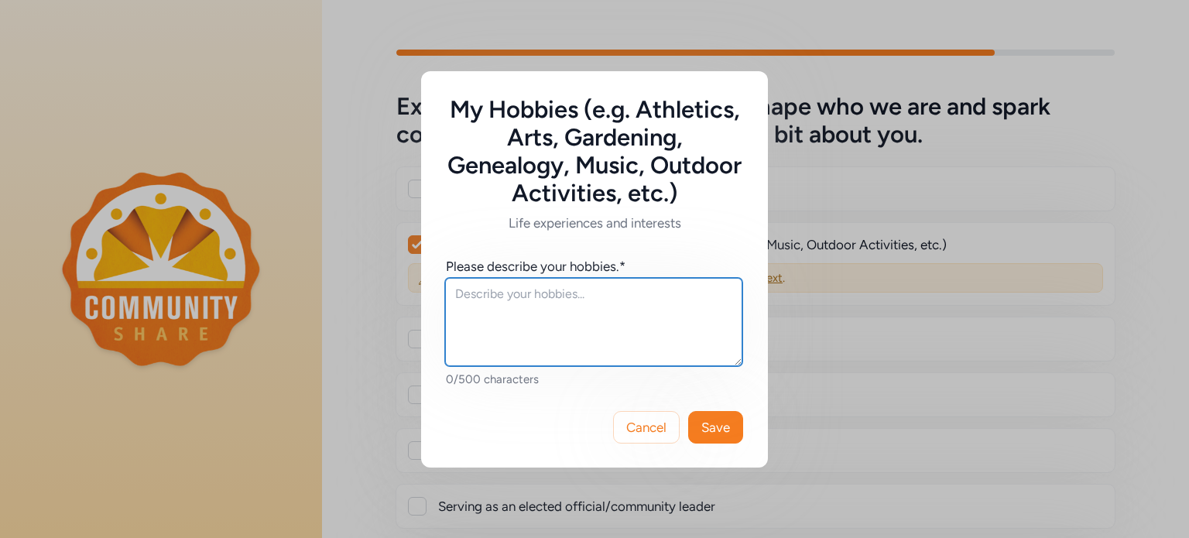
click at [465, 293] on textarea at bounding box center [593, 322] width 297 height 88
type textarea "Hiking, Crafts, [GEOGRAPHIC_DATA]"
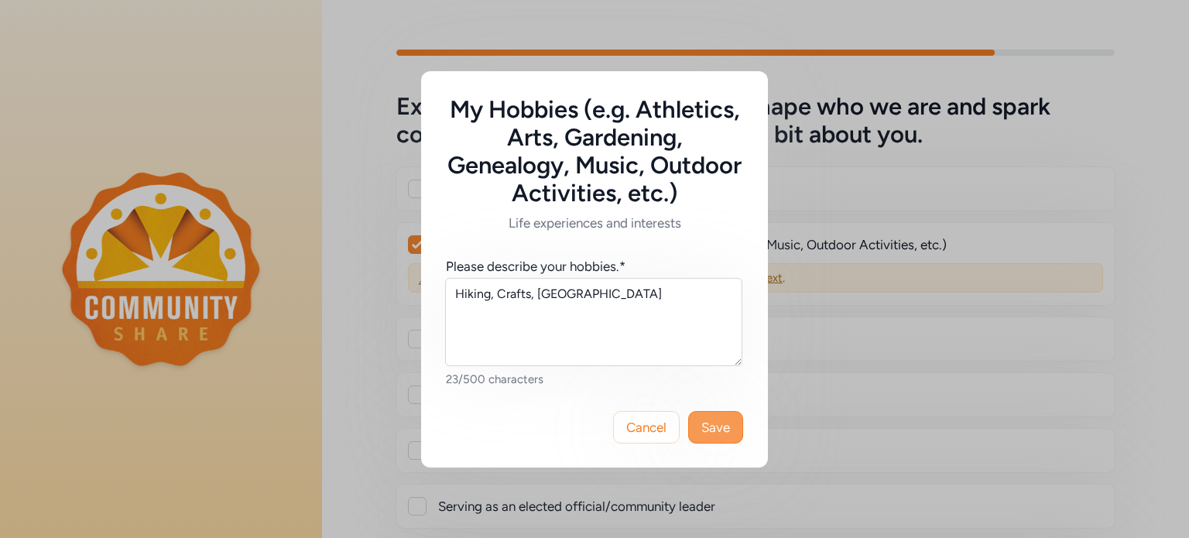
click at [713, 411] on button "Save" at bounding box center [715, 427] width 55 height 33
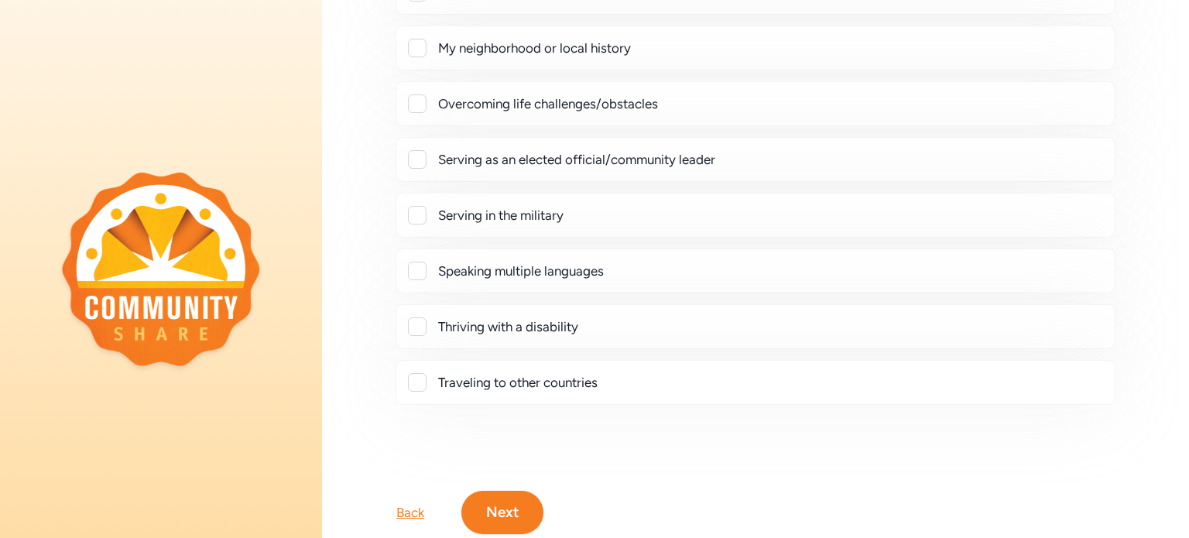
scroll to position [387, 0]
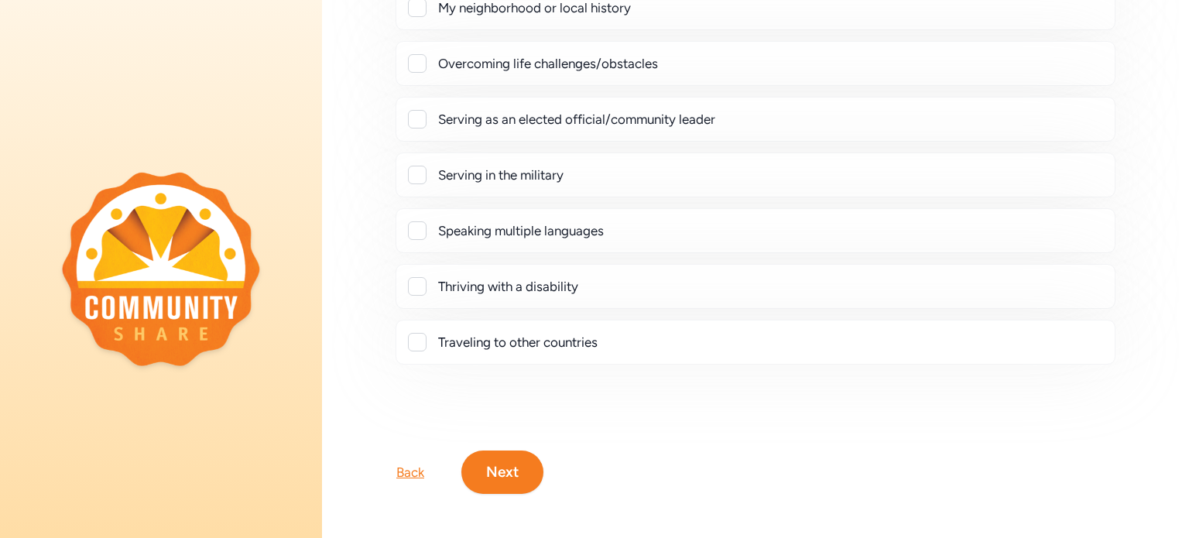
drag, startPoint x: 503, startPoint y: 477, endPoint x: 540, endPoint y: 453, distance: 44.2
click at [503, 478] on button "Next" at bounding box center [502, 472] width 82 height 43
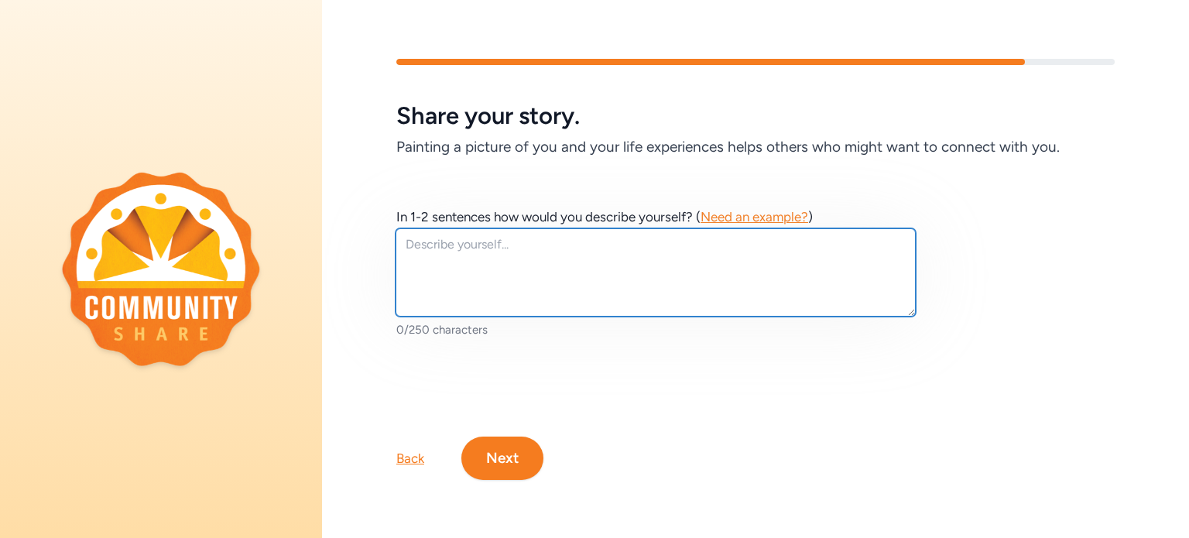
click at [491, 245] on textarea at bounding box center [656, 272] width 520 height 88
click at [529, 246] on textarea at bounding box center [656, 272] width 520 height 88
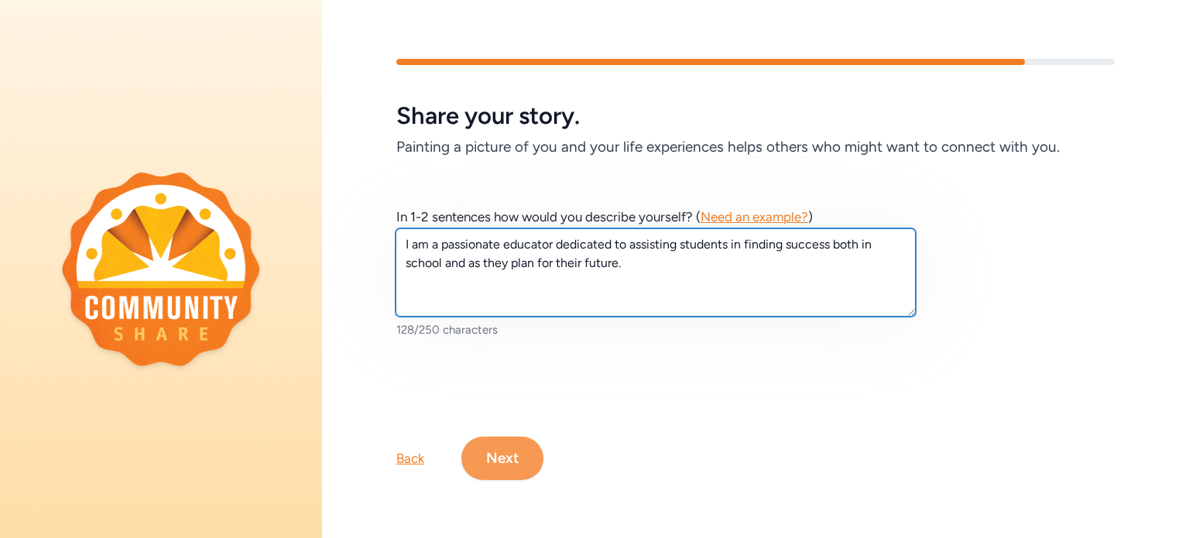
type textarea "I am a passionate educator dedicated to assisting students in finding success b…"
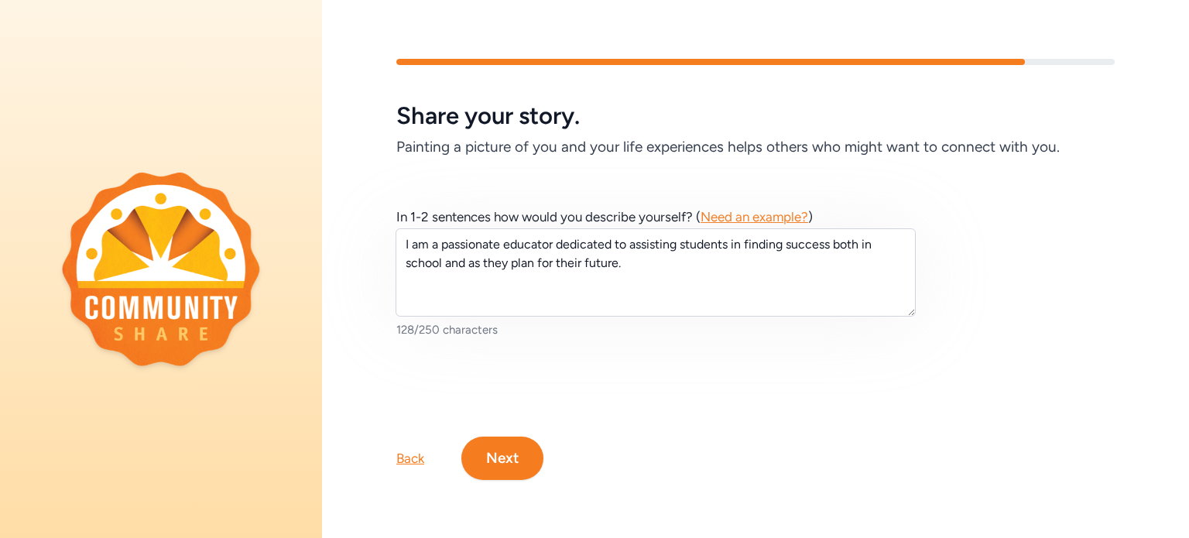
click at [521, 445] on button "Next" at bounding box center [502, 458] width 82 height 43
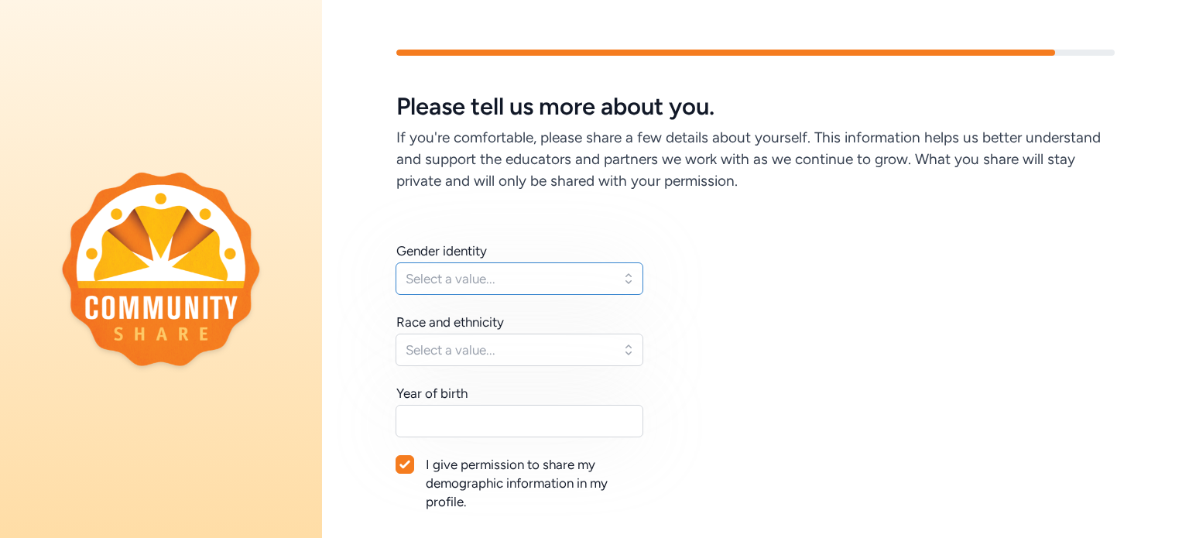
click at [598, 284] on span "Select a value..." at bounding box center [509, 278] width 206 height 19
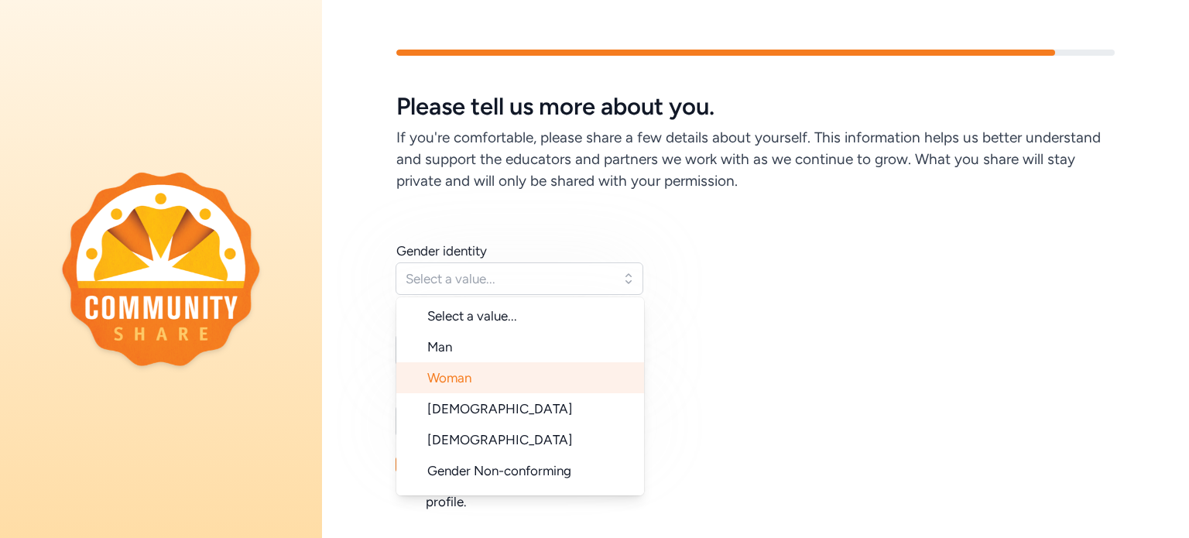
click at [547, 376] on li "Woman" at bounding box center [520, 377] width 248 height 31
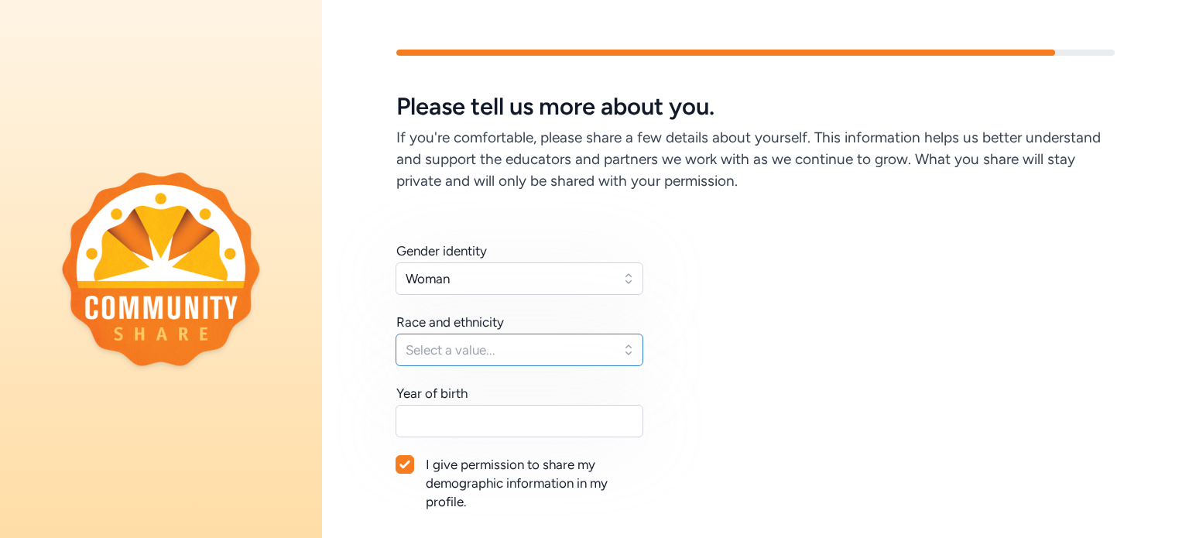
click at [558, 350] on span "Select a value..." at bounding box center [509, 350] width 206 height 19
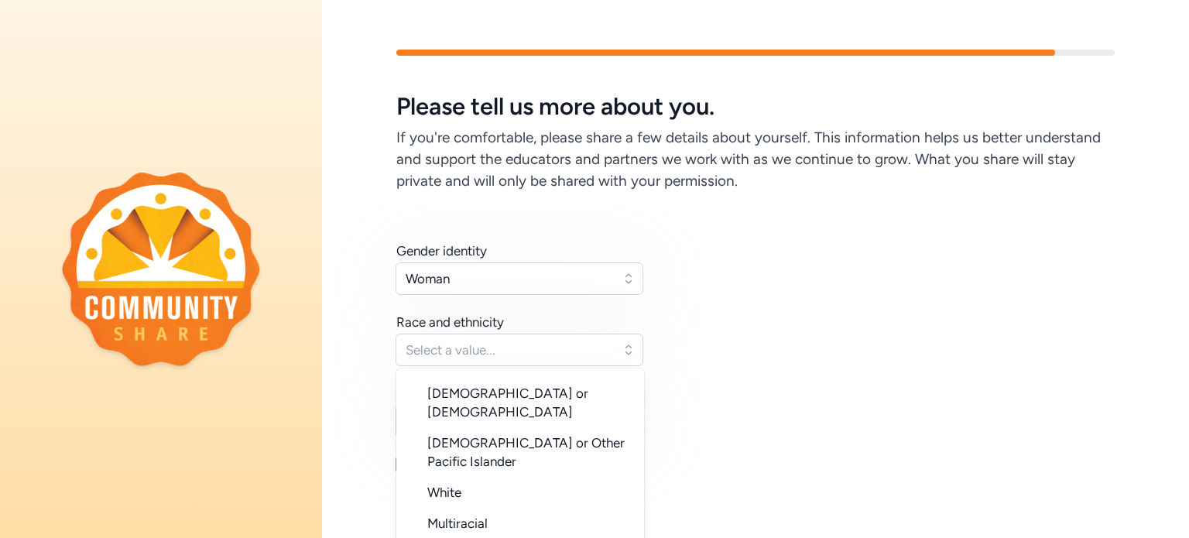
scroll to position [77, 0]
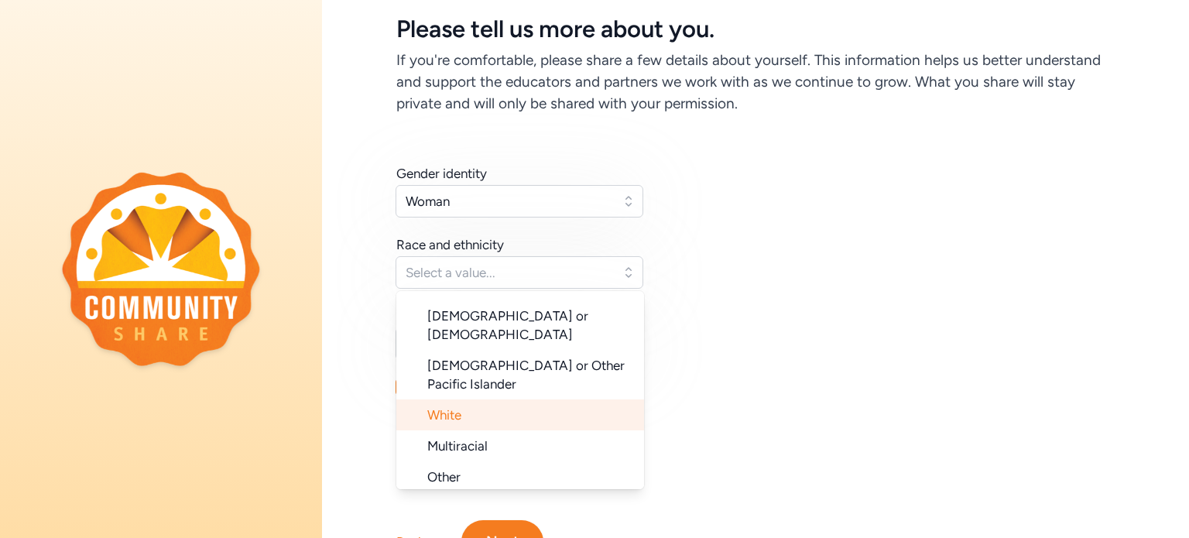
click at [473, 400] on li "White" at bounding box center [520, 415] width 248 height 31
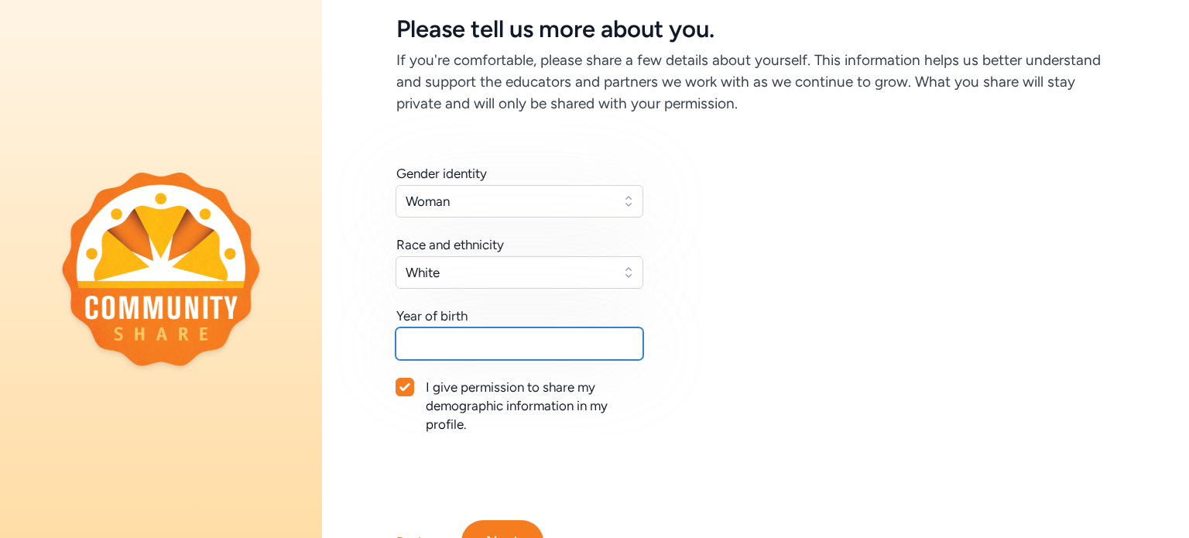
click at [515, 351] on input "text" at bounding box center [520, 344] width 248 height 33
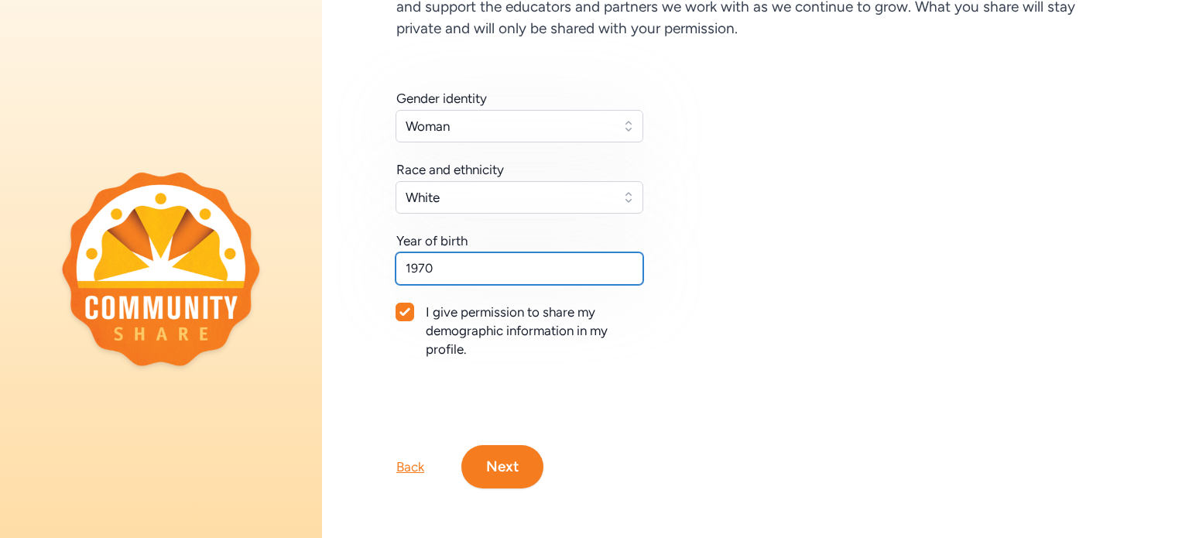
scroll to position [163, 0]
type input "1970"
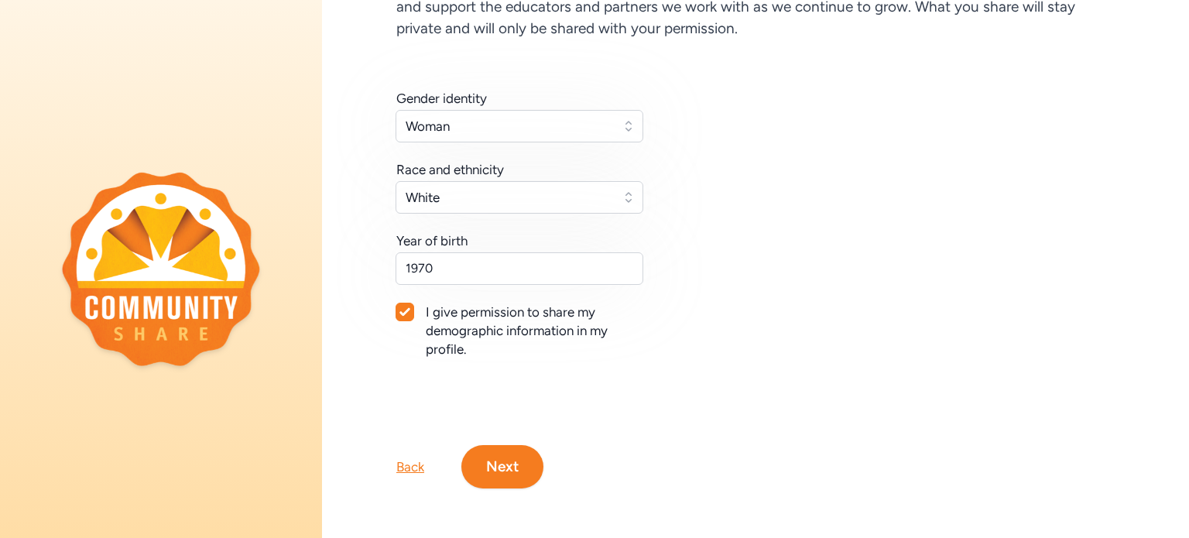
click at [501, 455] on button "Next" at bounding box center [502, 466] width 82 height 43
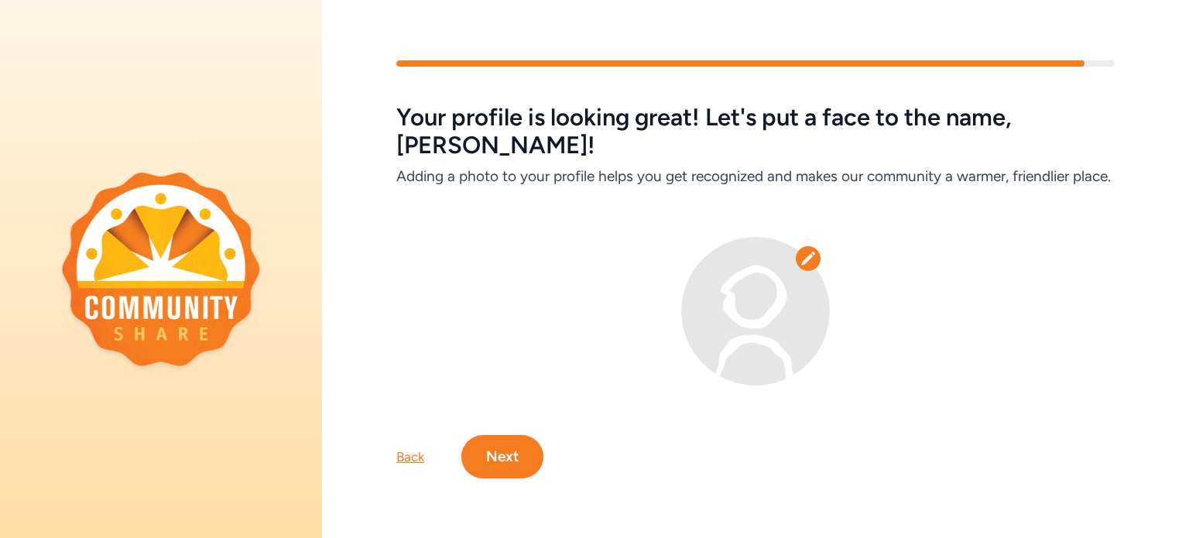
click at [805, 266] on icon at bounding box center [808, 258] width 15 height 15
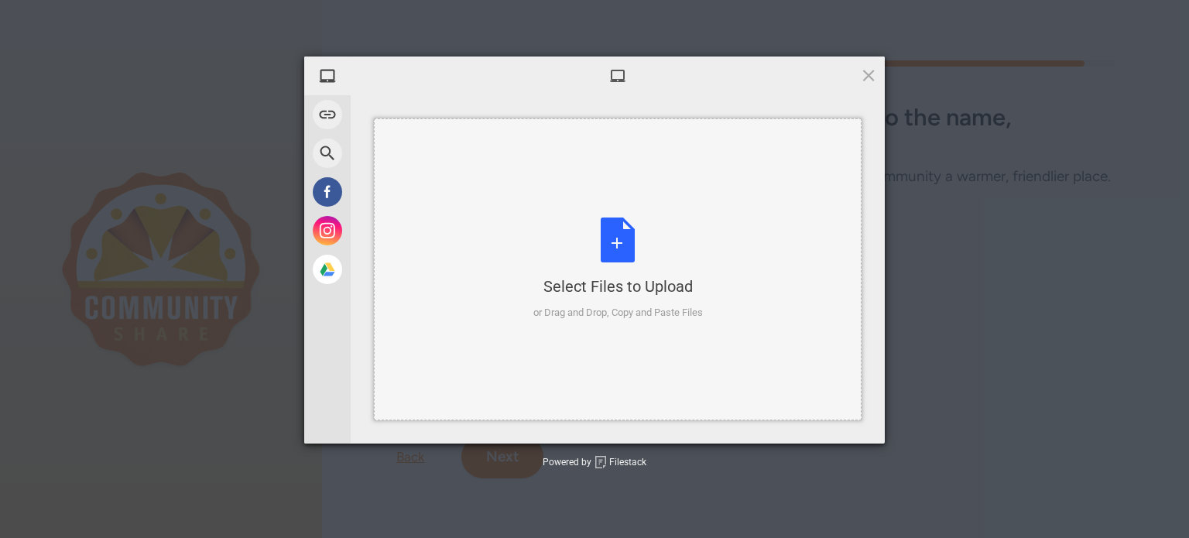
click at [629, 242] on div "Select Files to Upload or Drag and Drop, Copy and Paste Files" at bounding box center [619, 269] width 170 height 103
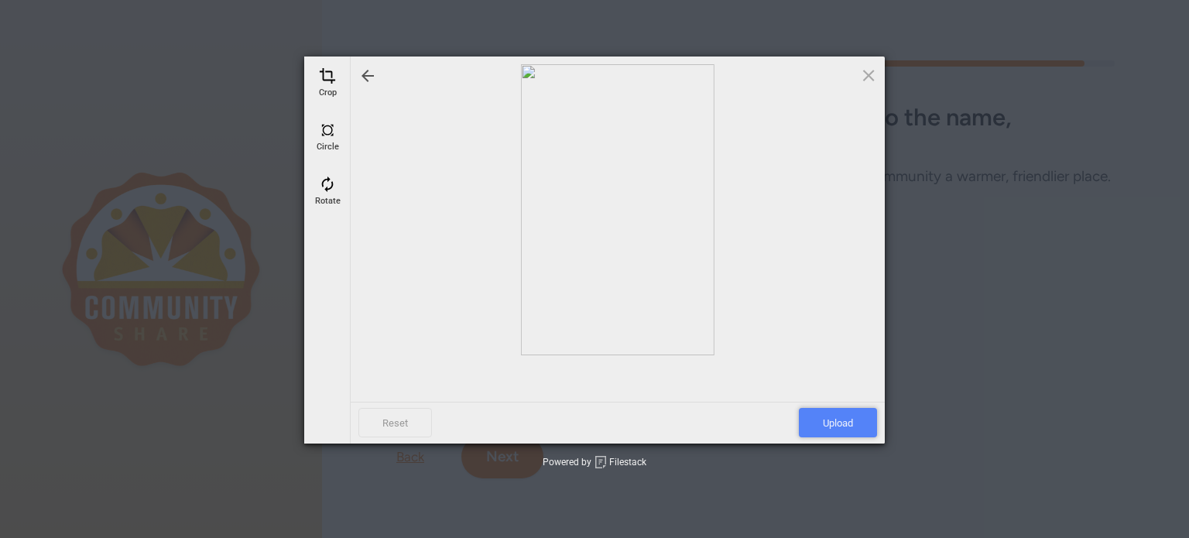
click at [849, 421] on span "Upload" at bounding box center [838, 422] width 78 height 29
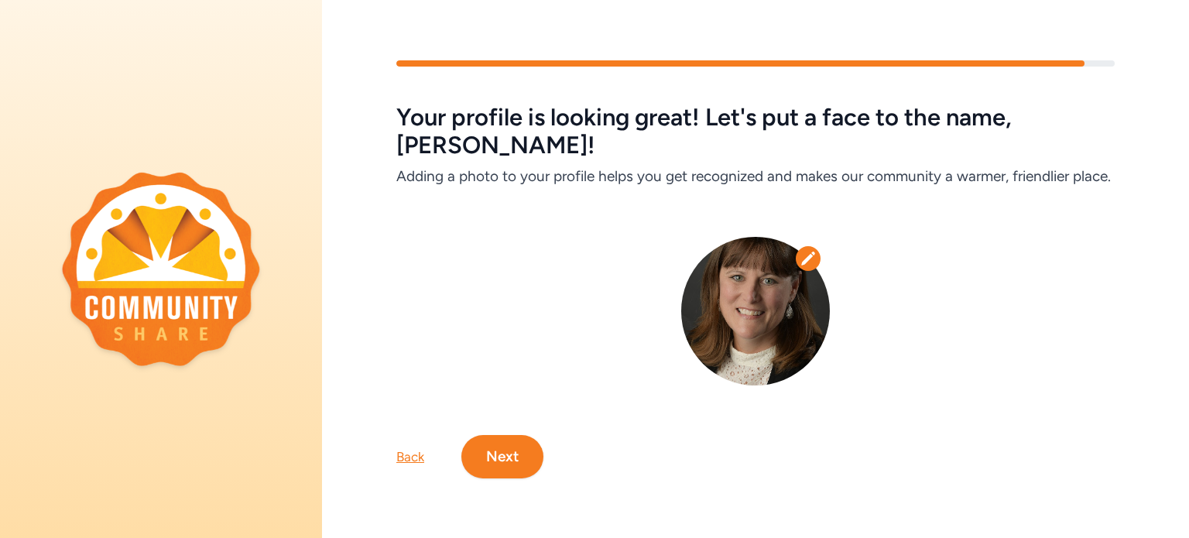
click at [510, 479] on button "Next" at bounding box center [502, 456] width 82 height 43
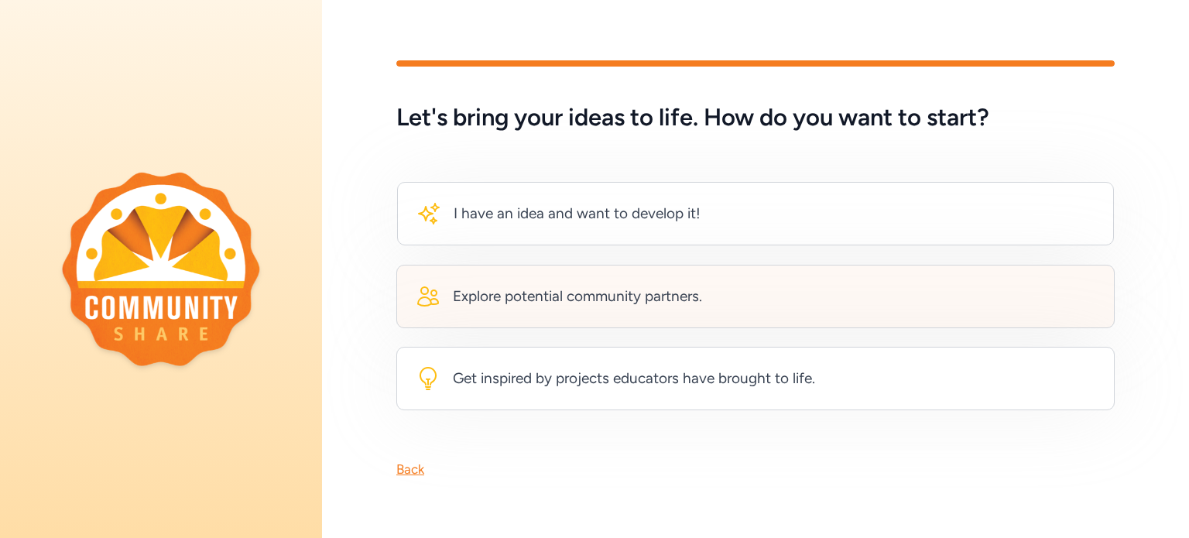
click at [650, 287] on div "Explore potential community partners." at bounding box center [577, 297] width 249 height 22
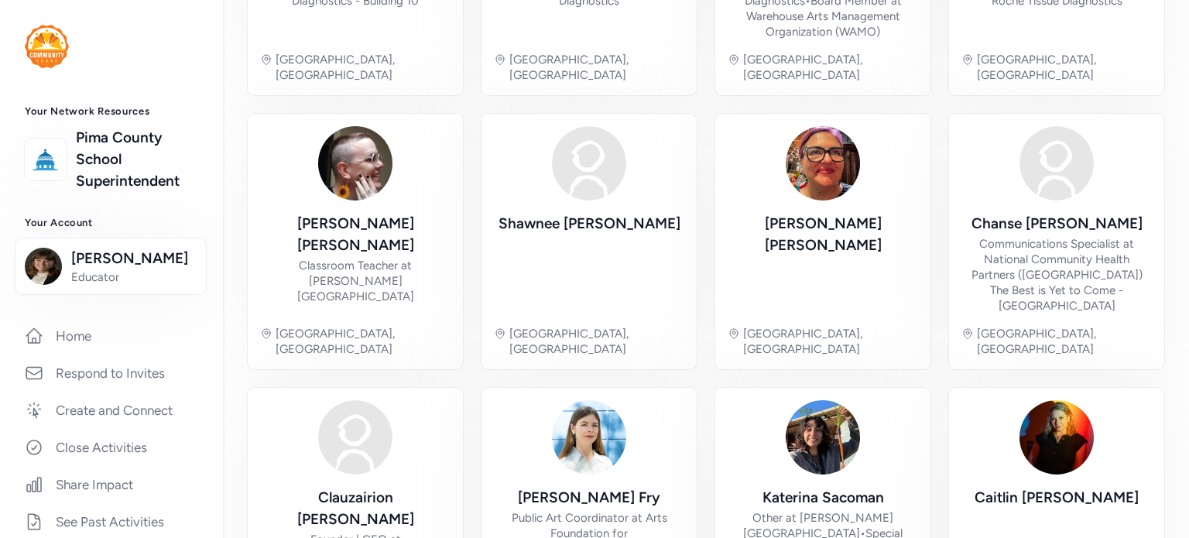
scroll to position [636, 0]
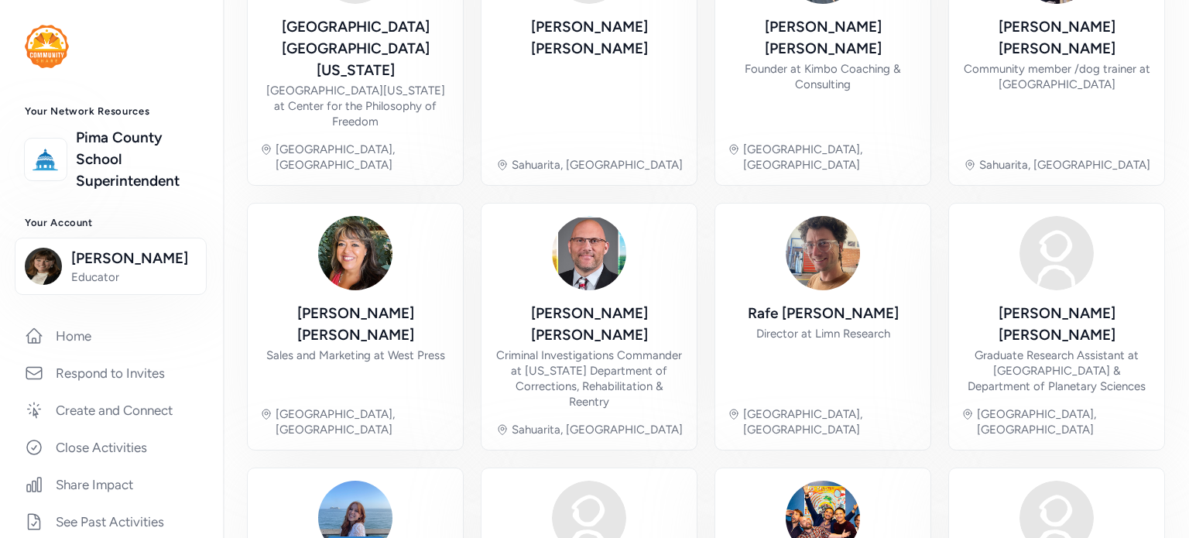
scroll to position [658, 0]
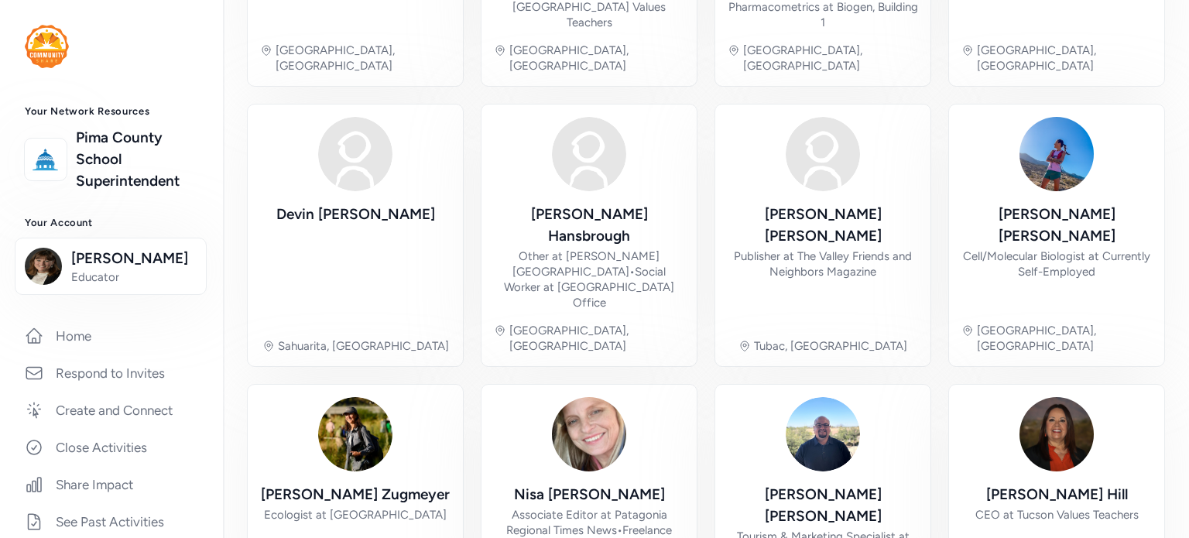
scroll to position [606, 0]
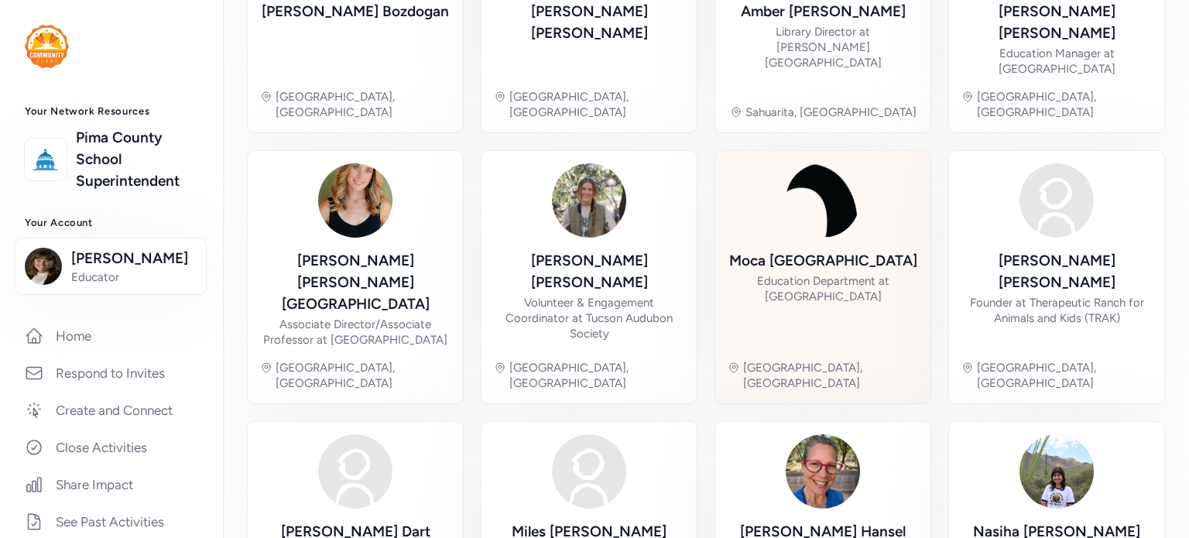
scroll to position [565, 0]
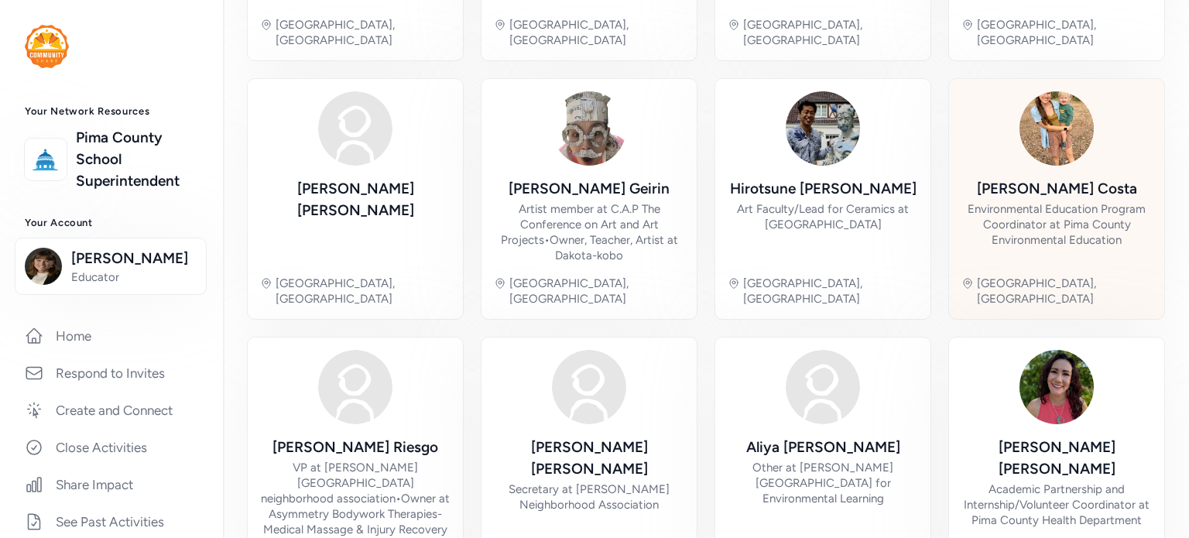
scroll to position [590, 0]
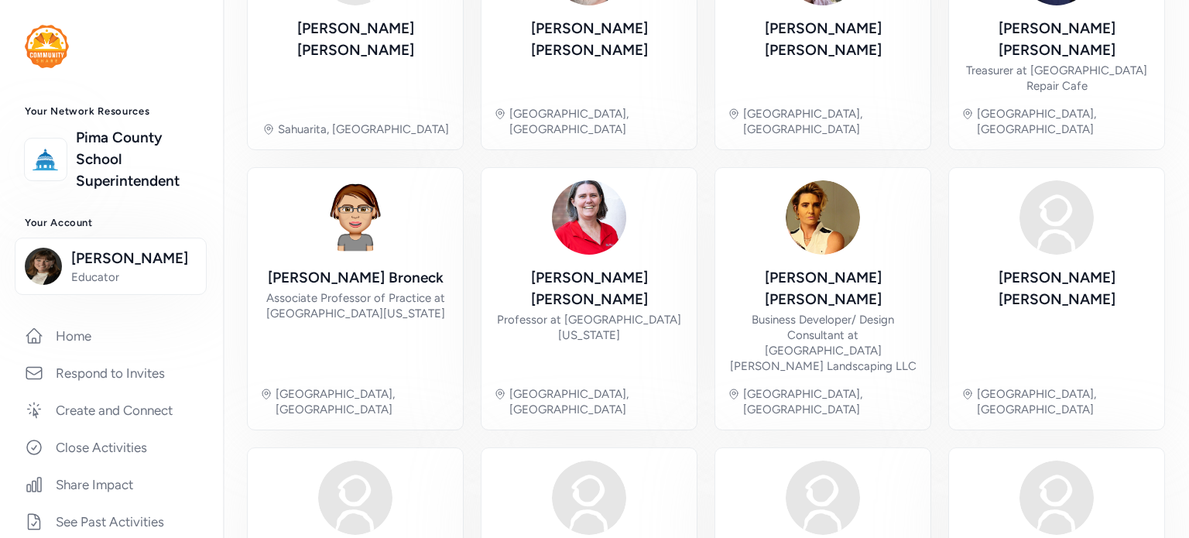
scroll to position [559, 0]
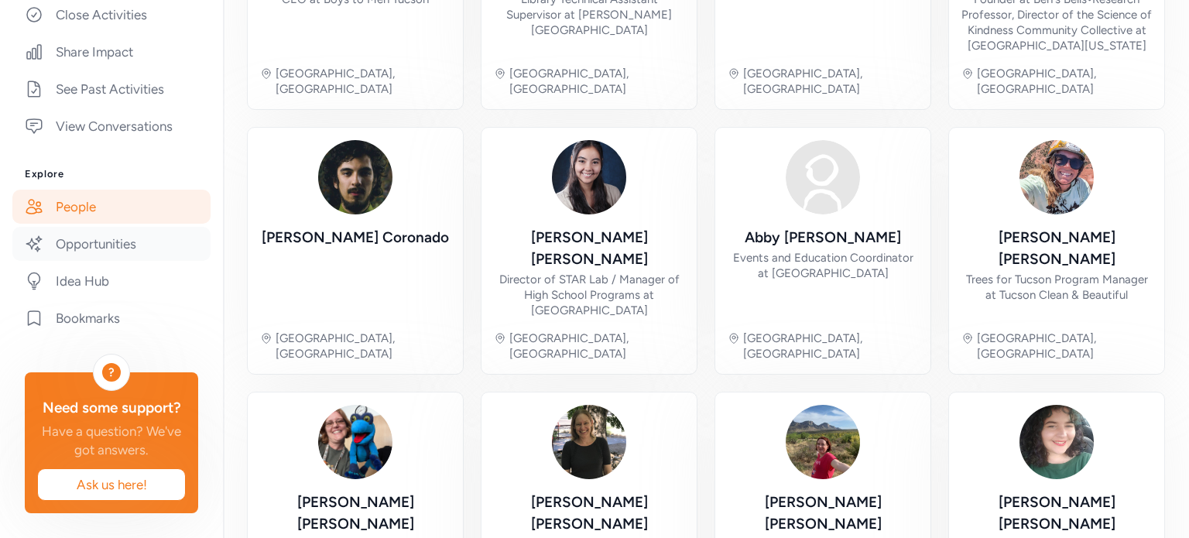
scroll to position [454, 0]
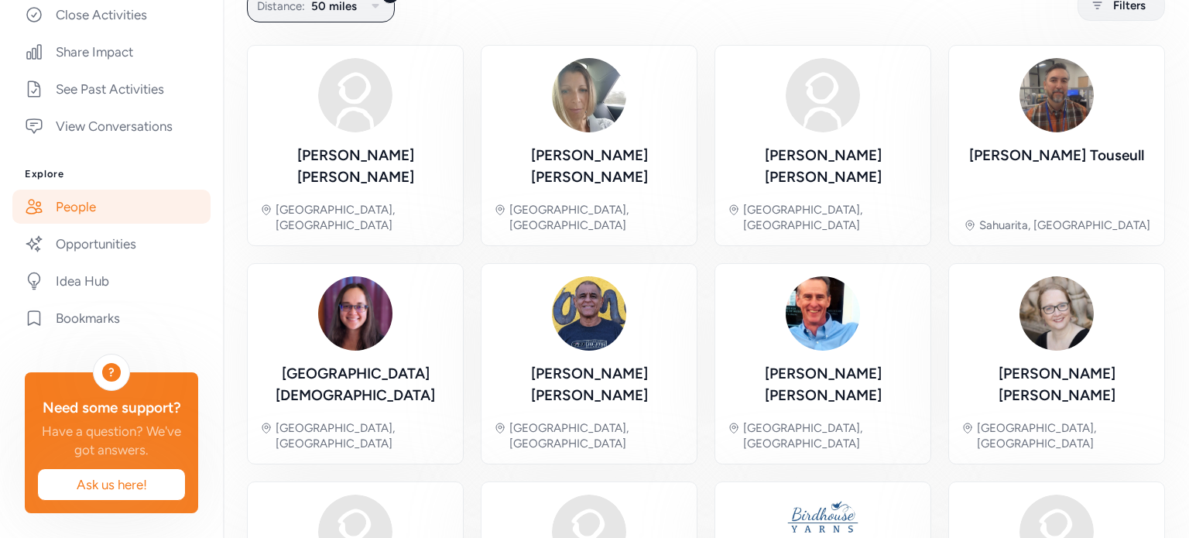
scroll to position [118, 0]
